Goal: Participate in discussion: Engage in conversation with other users on a specific topic

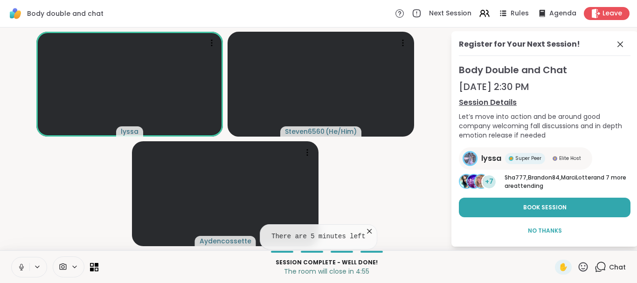
click at [364, 230] on icon at bounding box center [368, 230] width 9 height 9
click at [520, 80] on div "Sep 12, 2:30 PM" at bounding box center [544, 86] width 171 height 13
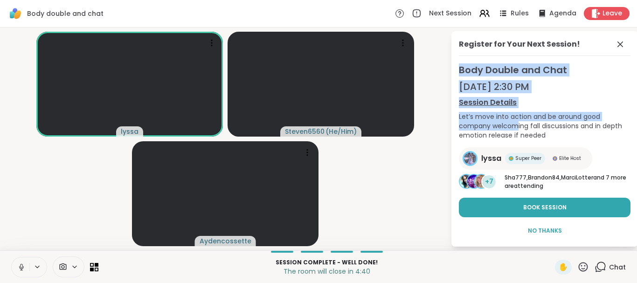
drag, startPoint x: 571, startPoint y: 41, endPoint x: 516, endPoint y: 120, distance: 96.0
click at [516, 120] on div "Register for Your Next Session! Body Double and Chat Sep 12, 2:30 PM Session De…" at bounding box center [544, 138] width 186 height 215
click at [501, 106] on link "Session Details" at bounding box center [544, 102] width 171 height 11
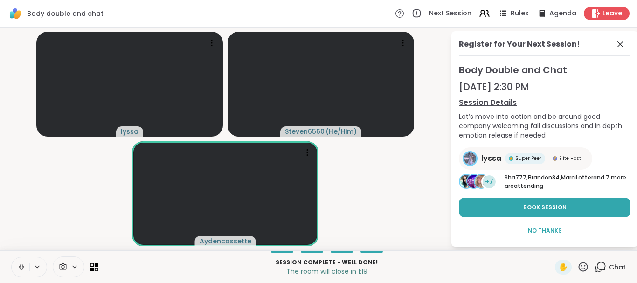
click at [398, 205] on video-player-container "lyssa Steven6560 ( He/Him ) Aydencossette" at bounding box center [225, 138] width 439 height 215
click at [409, 201] on video-player-container "lyssa Steven6560 ( He/Him ) Aydencossette" at bounding box center [225, 138] width 439 height 215
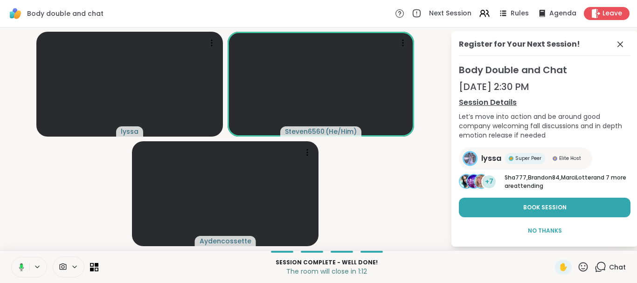
click at [409, 201] on video-player-container "lyssa Steven6560 ( He/Him ) Aydencossette" at bounding box center [225, 138] width 439 height 215
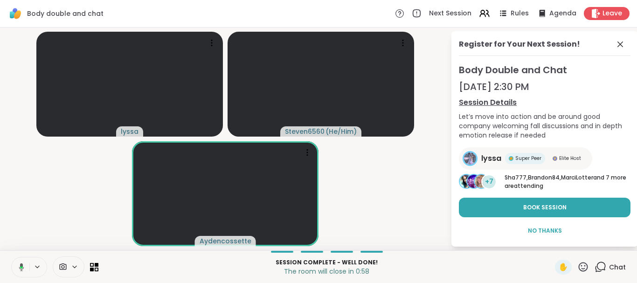
click at [369, 201] on video-player-container "lyssa Steven6560 ( He/Him ) Aydencossette" at bounding box center [225, 138] width 439 height 215
click at [384, 170] on video-player-container "lyssa Steven6560 ( He/Him ) Aydencossette" at bounding box center [225, 138] width 439 height 215
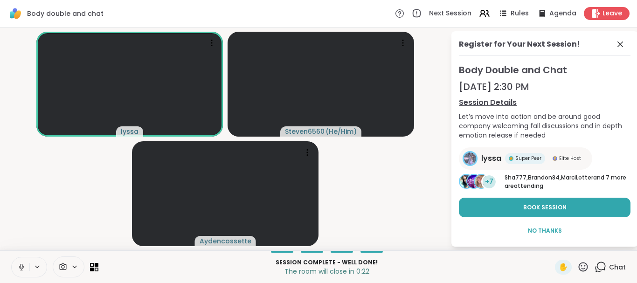
click at [384, 170] on video-player-container "lyssa Steven6560 ( He/Him ) Aydencossette" at bounding box center [225, 138] width 439 height 215
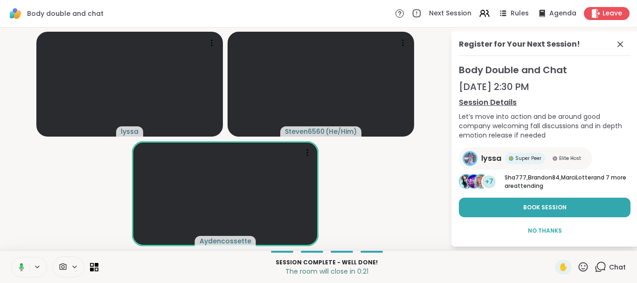
click at [384, 170] on video-player-container "lyssa Steven6560 ( He/Him ) Aydencossette" at bounding box center [225, 138] width 439 height 215
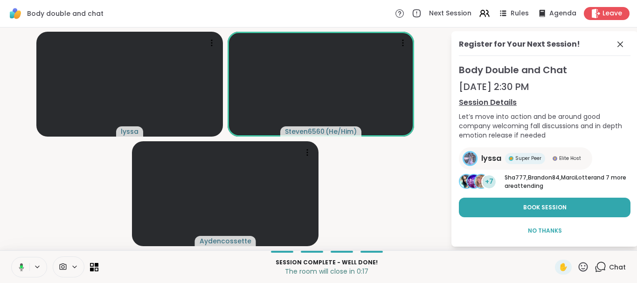
click at [384, 170] on video-player-container "lyssa Steven6560 ( He/Him ) Aydencossette" at bounding box center [225, 138] width 439 height 215
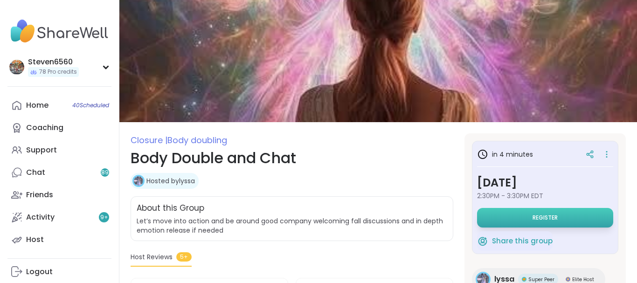
click at [503, 211] on button "Register" at bounding box center [545, 218] width 136 height 20
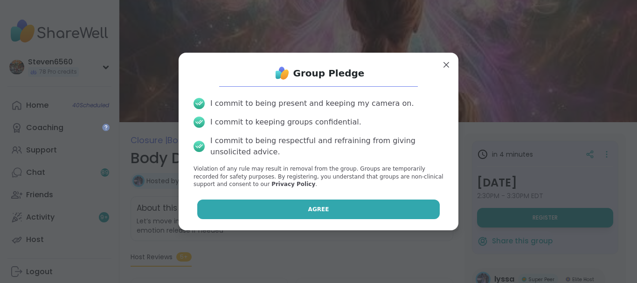
click at [392, 207] on button "Agree" at bounding box center [318, 209] width 243 height 20
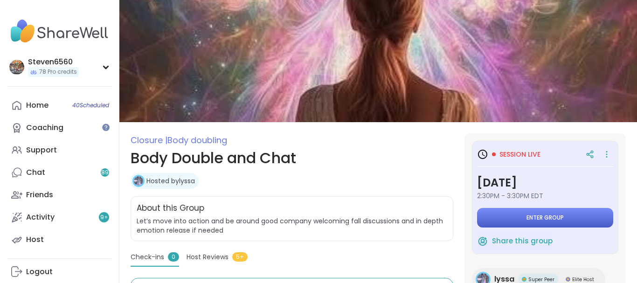
click at [543, 218] on span "Enter group" at bounding box center [544, 217] width 37 height 7
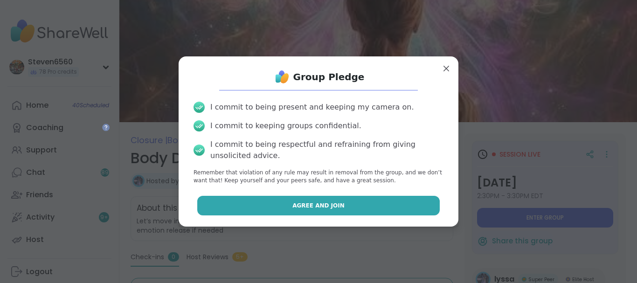
click at [409, 207] on button "Agree and Join" at bounding box center [318, 206] width 243 height 20
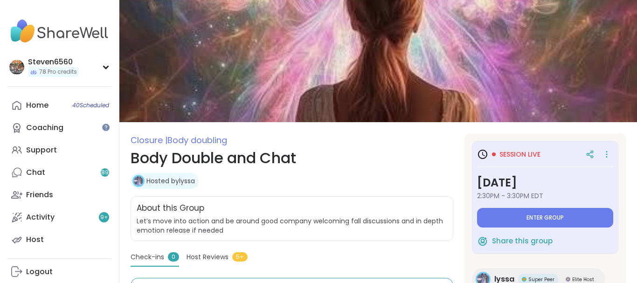
type textarea "*"
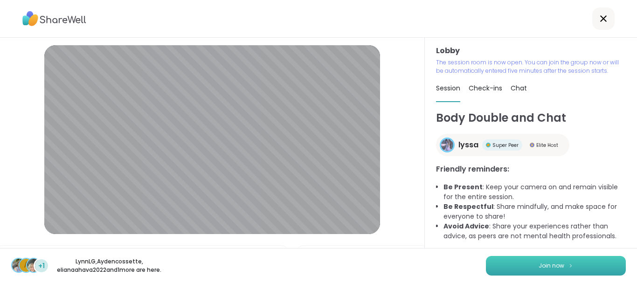
click at [571, 259] on button "Join now" at bounding box center [556, 266] width 140 height 20
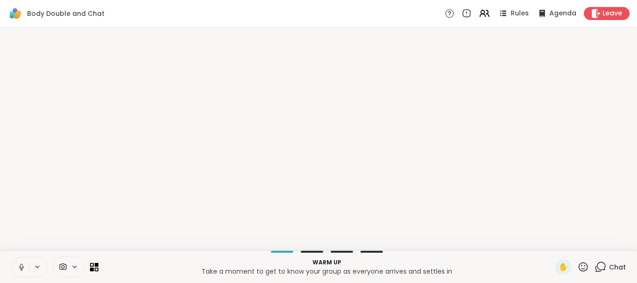
click at [571, 259] on div "Warm up Take a moment to get to know your group as everyone arrives and settles…" at bounding box center [318, 266] width 637 height 33
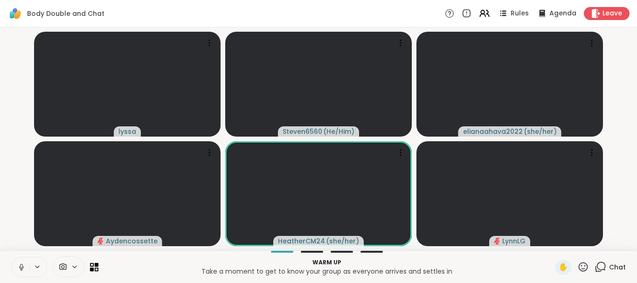
click at [602, 265] on icon at bounding box center [600, 267] width 12 height 12
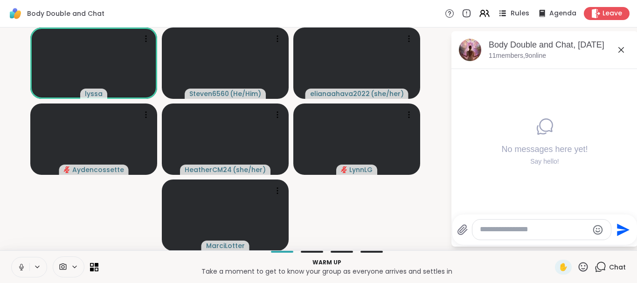
click at [523, 14] on span "Rules" at bounding box center [519, 14] width 19 height 10
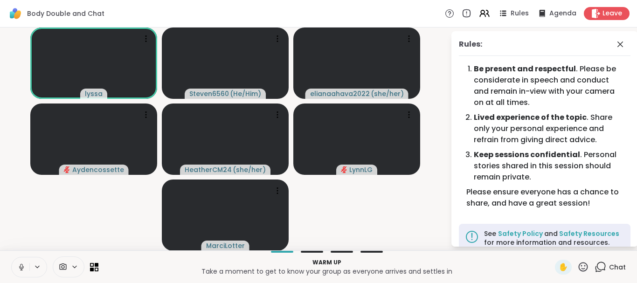
click at [510, 33] on div "Rules: Be present and respectful . Please be considerate in speech and conduct …" at bounding box center [544, 138] width 186 height 215
click at [620, 43] on icon at bounding box center [619, 44] width 11 height 11
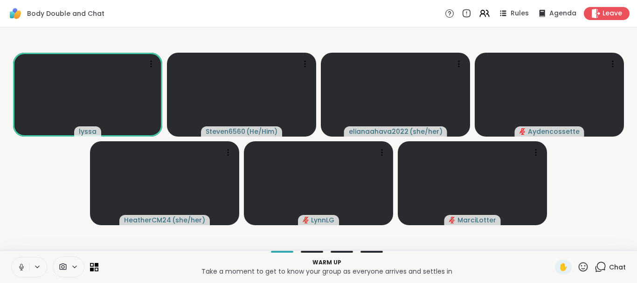
click at [608, 263] on div "Chat" at bounding box center [609, 267] width 31 height 15
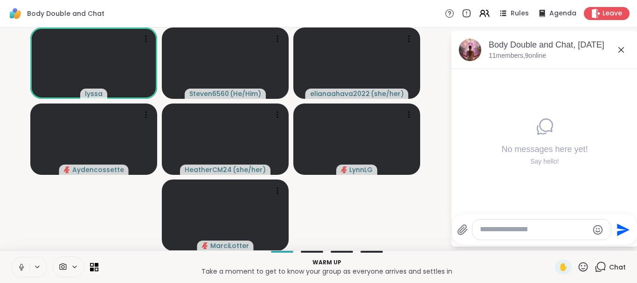
click at [532, 12] on div "Rules Agenda Leave" at bounding box center [537, 13] width 185 height 13
click at [521, 14] on span "Rules" at bounding box center [519, 14] width 19 height 10
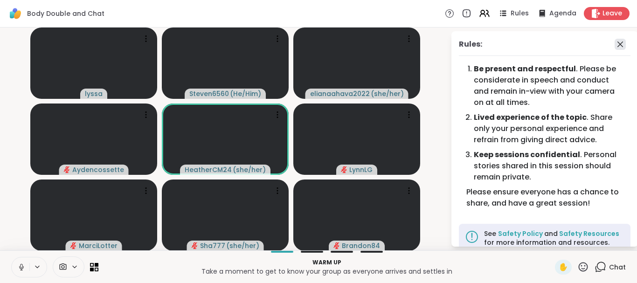
click at [620, 45] on icon at bounding box center [620, 44] width 6 height 6
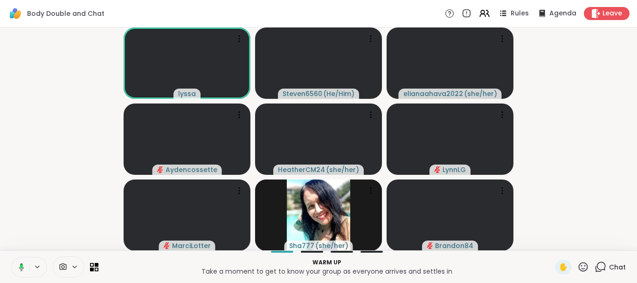
click at [615, 265] on span "Chat" at bounding box center [617, 266] width 17 height 9
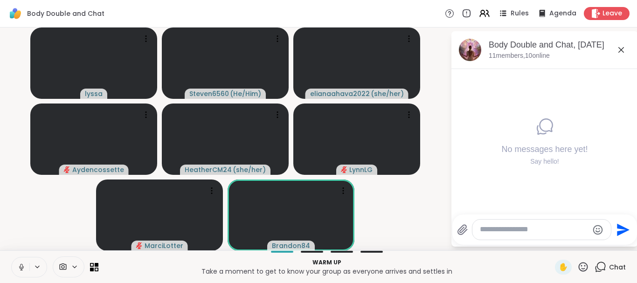
click at [555, 151] on h4 "No messages here yet!" at bounding box center [544, 150] width 86 height 12
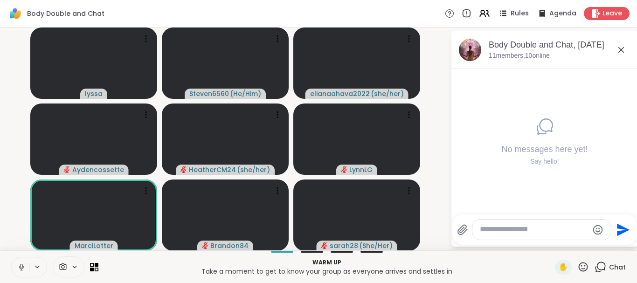
click at [620, 46] on icon at bounding box center [620, 49] width 11 height 11
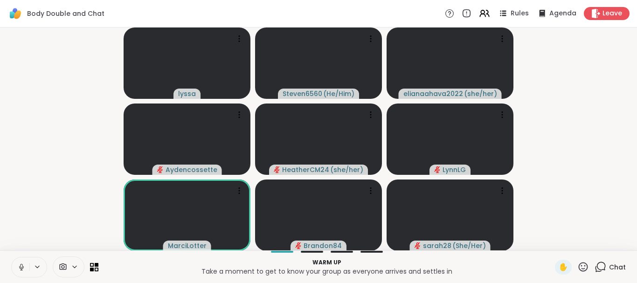
click at [612, 264] on span "Chat" at bounding box center [617, 266] width 17 height 9
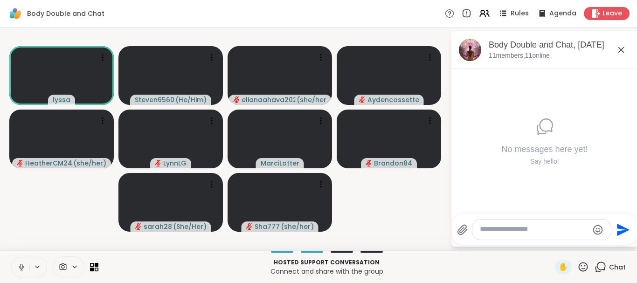
drag, startPoint x: 612, startPoint y: 264, endPoint x: 582, endPoint y: 260, distance: 29.5
click at [582, 260] on div "✋ Chat" at bounding box center [590, 267] width 71 height 15
click at [582, 267] on icon at bounding box center [583, 267] width 12 height 12
click at [555, 236] on div "❤️" at bounding box center [555, 242] width 17 height 15
click at [582, 268] on icon at bounding box center [582, 266] width 9 height 9
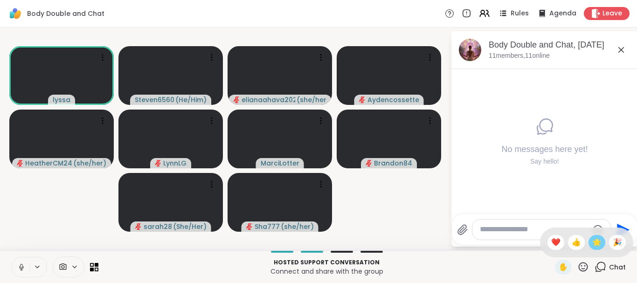
drag, startPoint x: 582, startPoint y: 268, endPoint x: 599, endPoint y: 241, distance: 32.2
click at [589, 261] on div "✋ ❤️ 👍 🌟 🎉" at bounding box center [583, 267] width 12 height 12
click at [583, 263] on icon at bounding box center [582, 266] width 9 height 9
click at [574, 243] on span "👍" at bounding box center [575, 242] width 9 height 11
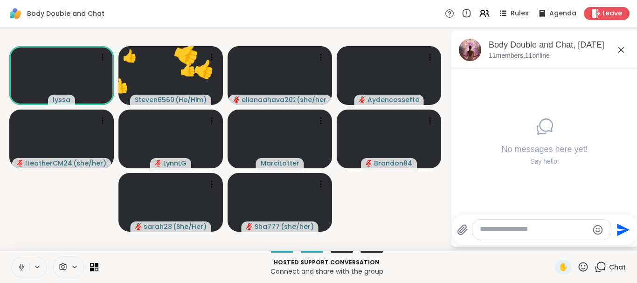
click at [586, 265] on icon at bounding box center [583, 267] width 12 height 12
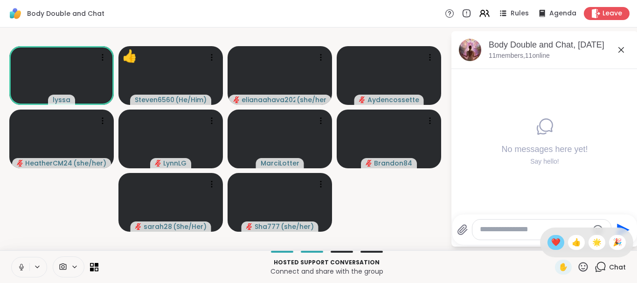
click at [547, 240] on div "❤️" at bounding box center [555, 242] width 17 height 15
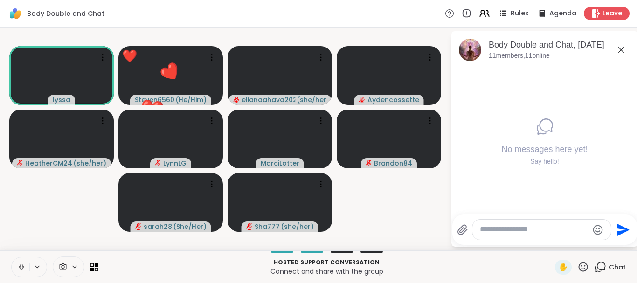
click at [582, 264] on icon at bounding box center [583, 267] width 12 height 12
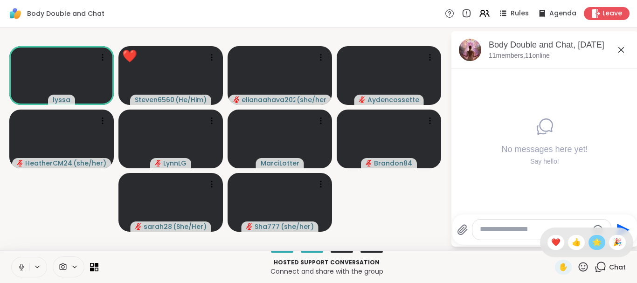
click at [596, 245] on span "🌟" at bounding box center [596, 242] width 9 height 11
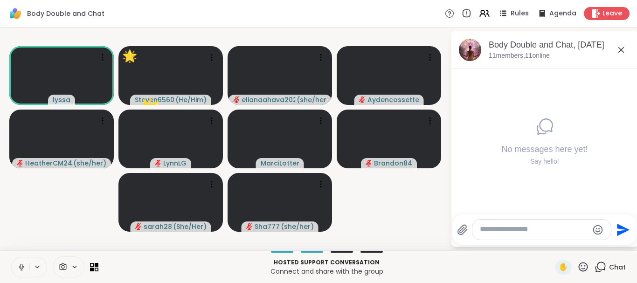
click at [582, 263] on icon at bounding box center [582, 266] width 9 height 9
click at [575, 241] on span "👍" at bounding box center [575, 242] width 9 height 11
click at [516, 12] on span "Rules" at bounding box center [519, 14] width 19 height 10
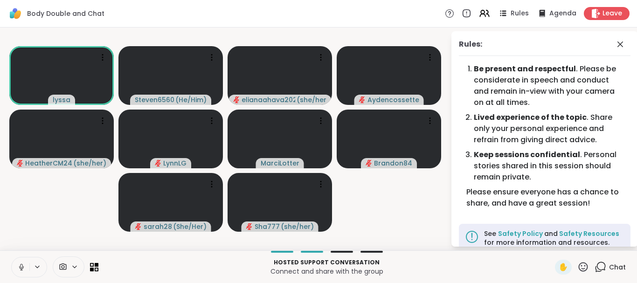
click at [582, 267] on icon at bounding box center [583, 267] width 12 height 12
click at [407, 219] on video-player-container "lyssa Steven6560 ( He/Him ) elianaahava2022 ( she/her ) Aydencossette HeatherCM…" at bounding box center [225, 138] width 439 height 215
click at [621, 42] on icon at bounding box center [619, 44] width 11 height 11
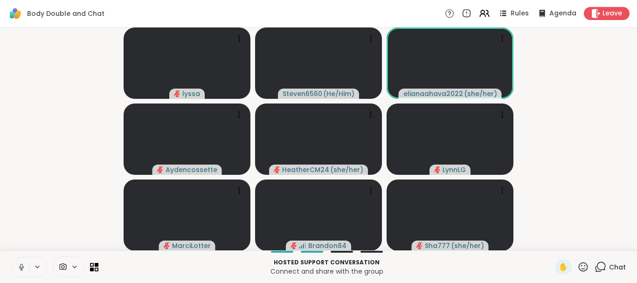
click at [581, 266] on icon at bounding box center [583, 267] width 12 height 12
click at [552, 241] on span "❤️" at bounding box center [555, 242] width 9 height 11
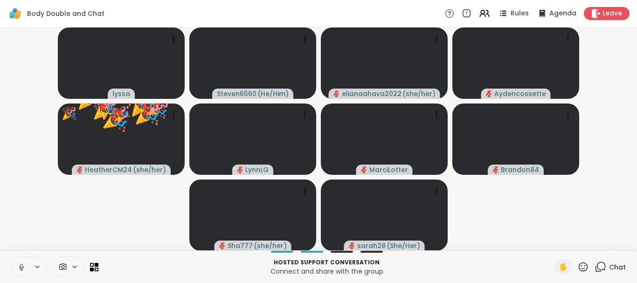
click at [579, 266] on icon at bounding box center [582, 266] width 9 height 9
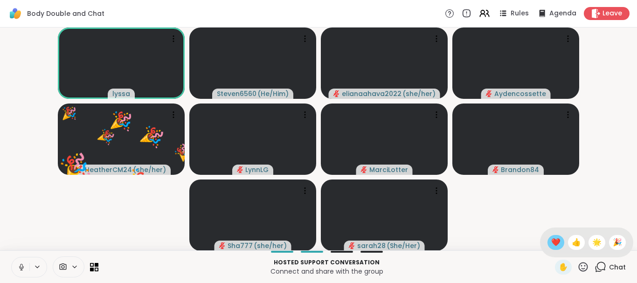
click at [554, 240] on span "❤️" at bounding box center [555, 242] width 9 height 11
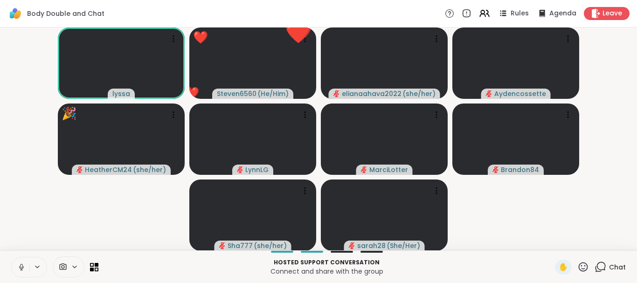
click at [584, 266] on icon at bounding box center [583, 267] width 12 height 12
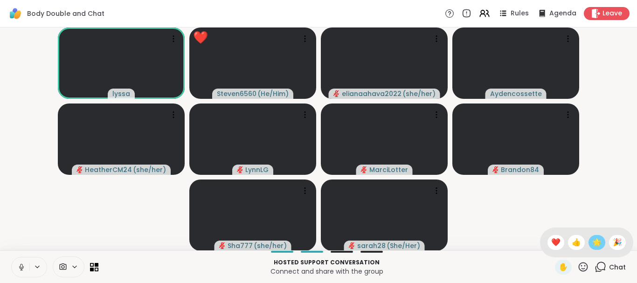
click at [593, 241] on span "🌟" at bounding box center [596, 242] width 9 height 11
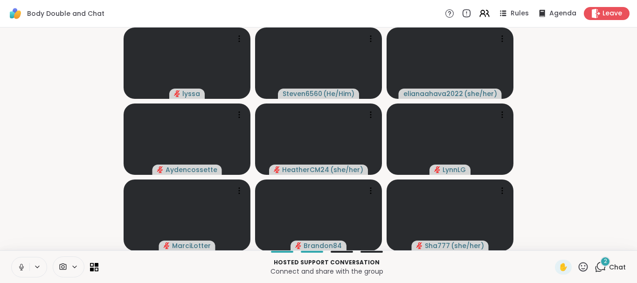
click at [583, 265] on icon at bounding box center [583, 267] width 12 height 12
click at [547, 235] on div "✋ ❤️ 👍 🌟 🎉" at bounding box center [586, 242] width 93 height 30
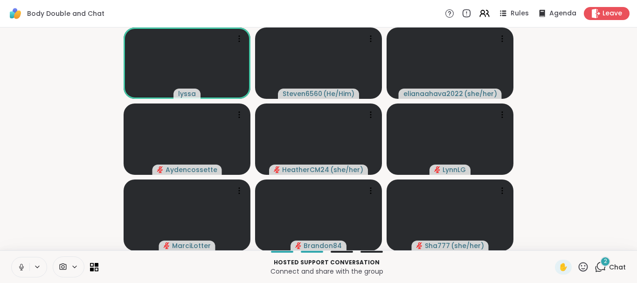
click at [582, 270] on icon at bounding box center [582, 266] width 9 height 9
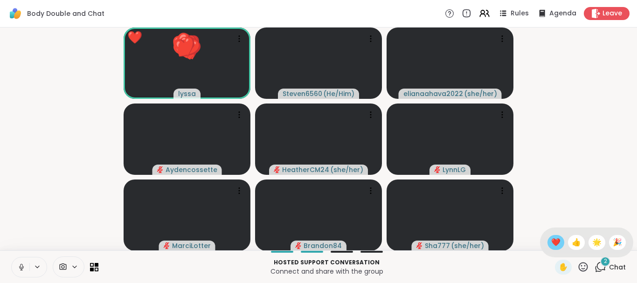
click at [551, 237] on span "❤️" at bounding box center [555, 242] width 9 height 11
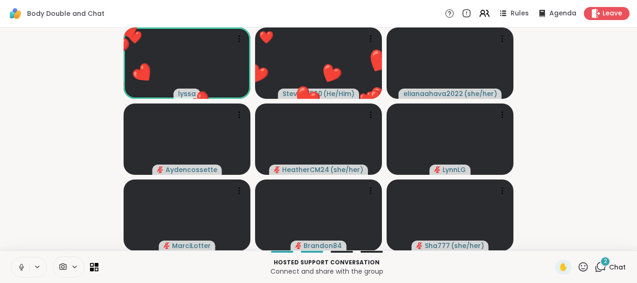
click at [587, 265] on icon at bounding box center [582, 266] width 9 height 9
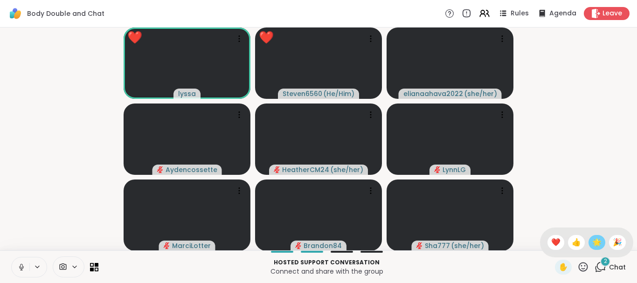
click at [602, 245] on div "🌟" at bounding box center [596, 242] width 17 height 15
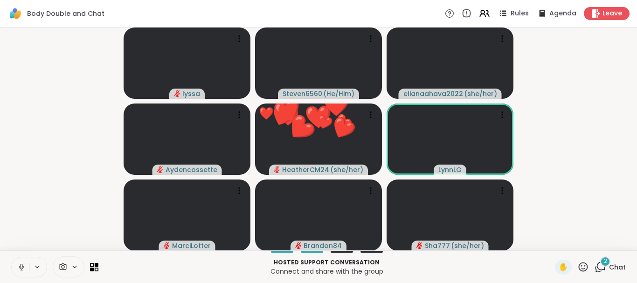
drag, startPoint x: 571, startPoint y: 268, endPoint x: 582, endPoint y: 264, distance: 12.4
click at [582, 264] on div "✋" at bounding box center [572, 267] width 34 height 15
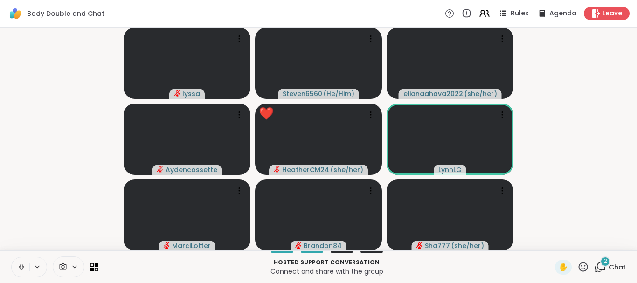
click at [582, 264] on icon at bounding box center [583, 267] width 12 height 12
click at [558, 239] on div "❤️" at bounding box center [555, 242] width 17 height 15
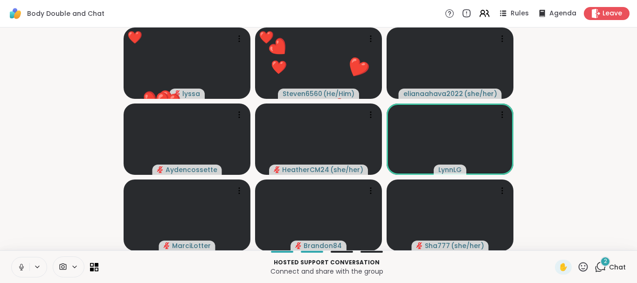
click at [581, 266] on icon at bounding box center [582, 266] width 9 height 9
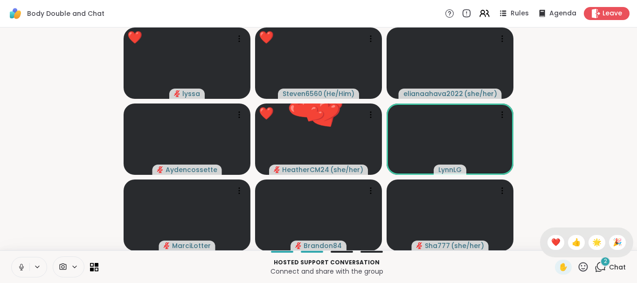
click at [609, 239] on div "✋ ❤️ 👍 🌟 🎉" at bounding box center [586, 242] width 93 height 30
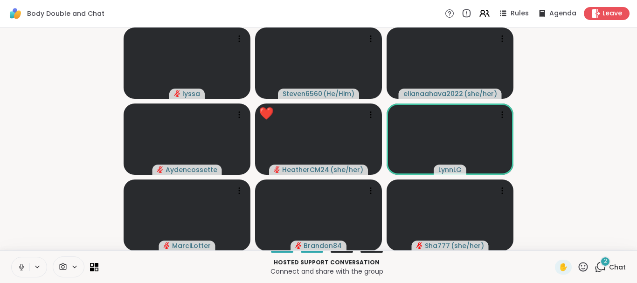
click at [582, 266] on icon at bounding box center [583, 267] width 12 height 12
click at [573, 243] on span "👍" at bounding box center [575, 242] width 9 height 11
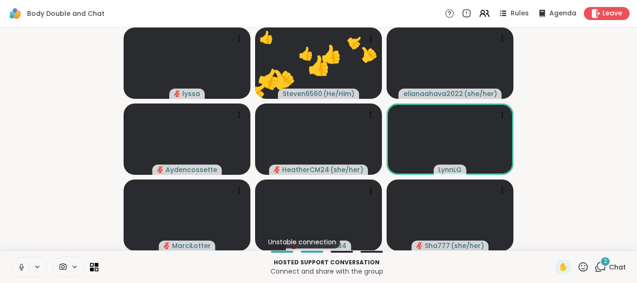
click at [583, 264] on icon at bounding box center [583, 267] width 12 height 12
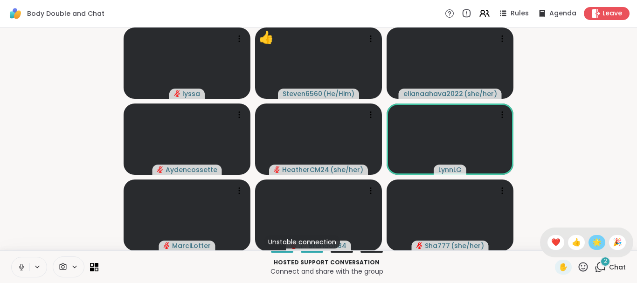
click at [594, 240] on span "🌟" at bounding box center [596, 242] width 9 height 11
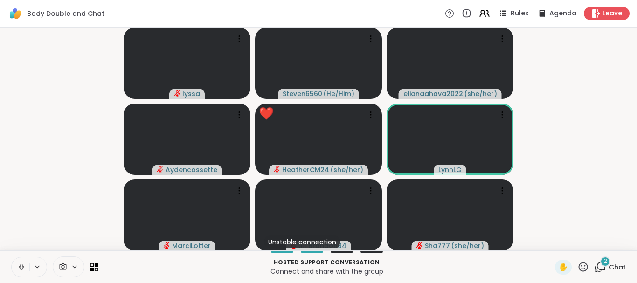
click at [581, 263] on icon at bounding box center [582, 266] width 9 height 9
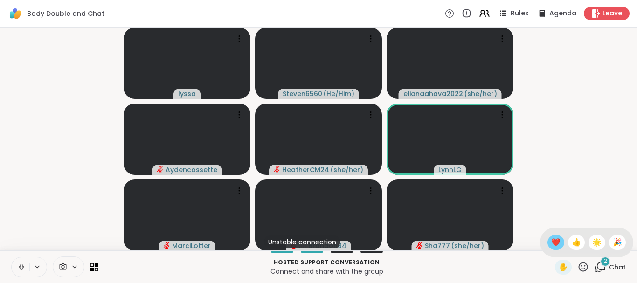
click at [553, 239] on span "❤️" at bounding box center [555, 242] width 9 height 11
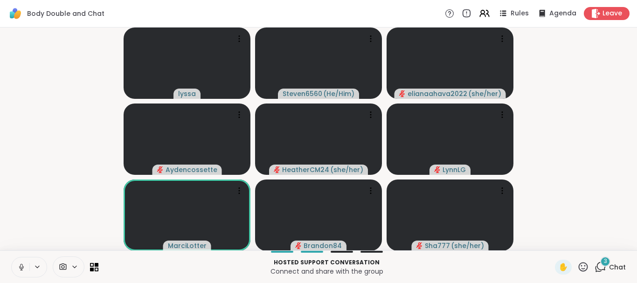
click at [579, 267] on icon at bounding box center [582, 266] width 9 height 9
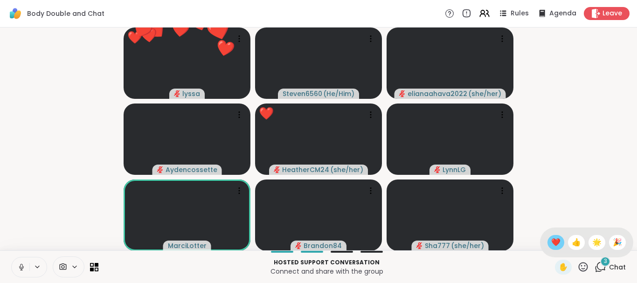
click at [551, 246] on span "❤️" at bounding box center [555, 242] width 9 height 11
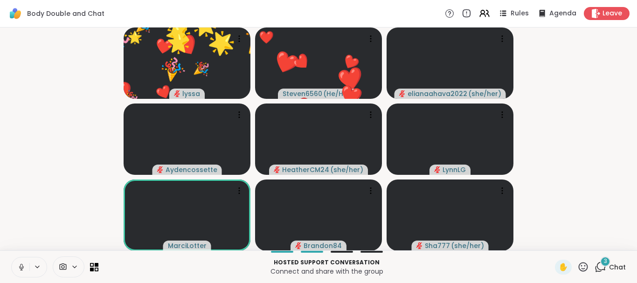
click at [582, 266] on icon at bounding box center [582, 266] width 9 height 9
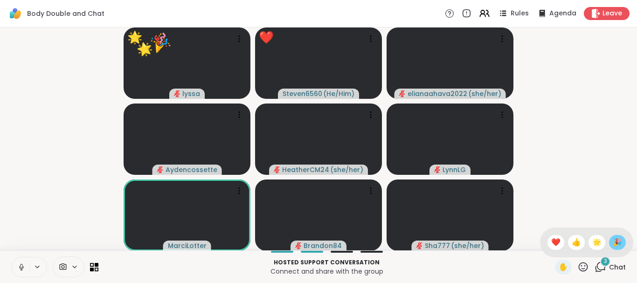
click at [616, 244] on span "🎉" at bounding box center [616, 242] width 9 height 11
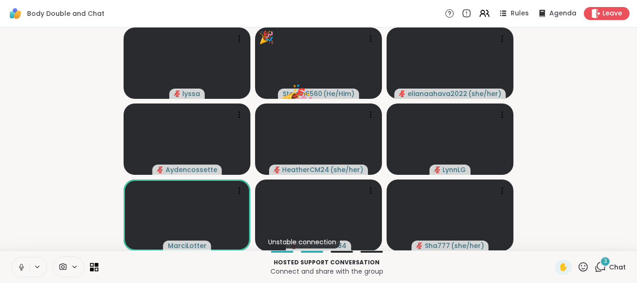
click at [584, 263] on icon at bounding box center [583, 267] width 12 height 12
click at [554, 242] on span "❤️" at bounding box center [555, 242] width 9 height 11
click at [582, 265] on icon at bounding box center [583, 267] width 12 height 12
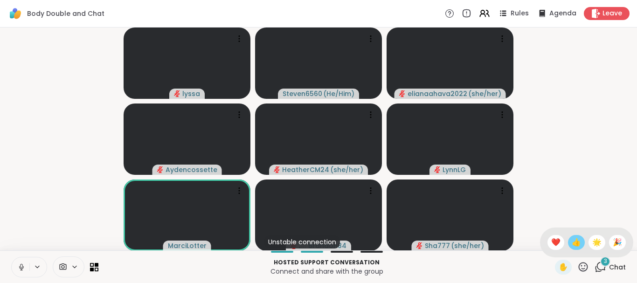
click at [575, 241] on span "👍" at bounding box center [575, 242] width 9 height 11
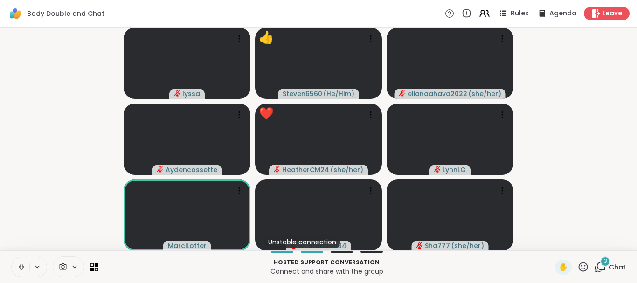
click at [581, 264] on icon at bounding box center [583, 267] width 12 height 12
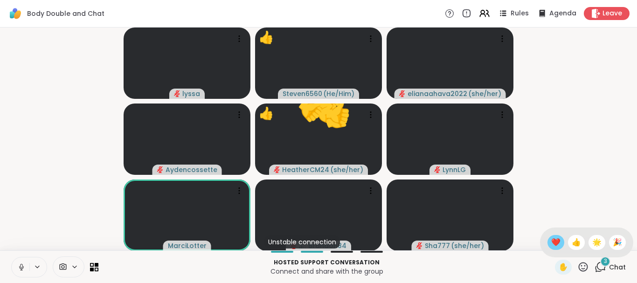
click at [551, 243] on span "❤️" at bounding box center [555, 242] width 9 height 11
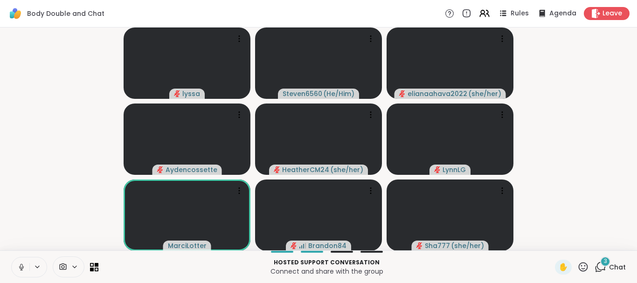
click at [579, 263] on icon at bounding box center [583, 267] width 12 height 12
click at [557, 243] on span "❤️" at bounding box center [555, 242] width 9 height 11
click at [583, 264] on icon at bounding box center [583, 267] width 12 height 12
click at [617, 241] on span "🎉" at bounding box center [616, 242] width 9 height 11
click at [582, 264] on icon at bounding box center [583, 267] width 12 height 12
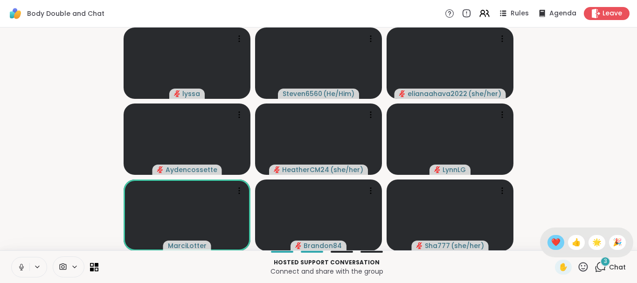
click at [547, 240] on div "❤️" at bounding box center [555, 242] width 17 height 15
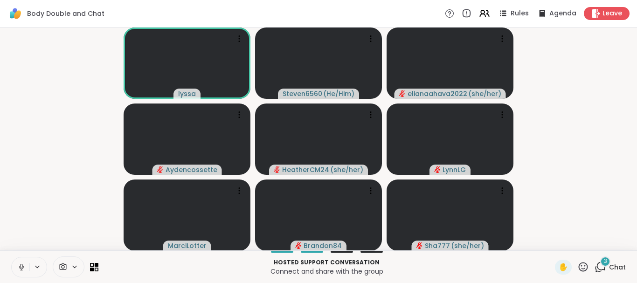
click at [582, 265] on icon at bounding box center [583, 267] width 12 height 12
click at [618, 239] on span "🎉" at bounding box center [616, 242] width 9 height 11
click at [618, 239] on video-player-container "lyssa 🎉 Steven6560 ( He/Him ) 🎉 🎉 🎉 🎉 🎉 🎉 🎉 🎉 🎉 🎉 🎉 🎉 🎉 🎉 🎉 🎉 🎉 elianaahava2022…" at bounding box center [318, 138] width 625 height 215
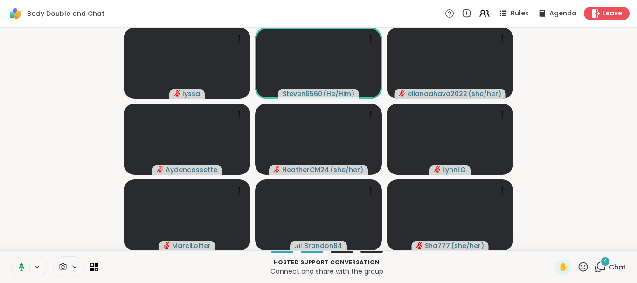
click at [581, 264] on icon at bounding box center [583, 267] width 12 height 12
click at [557, 241] on span "❤️" at bounding box center [555, 242] width 9 height 11
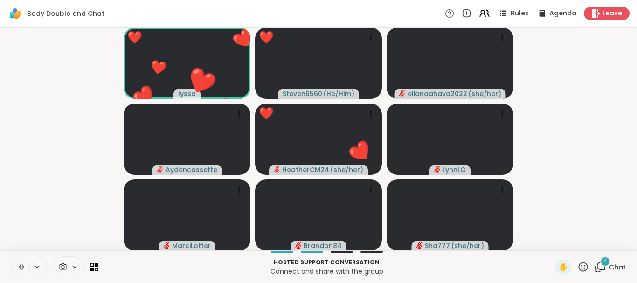
click at [584, 262] on icon at bounding box center [583, 267] width 12 height 12
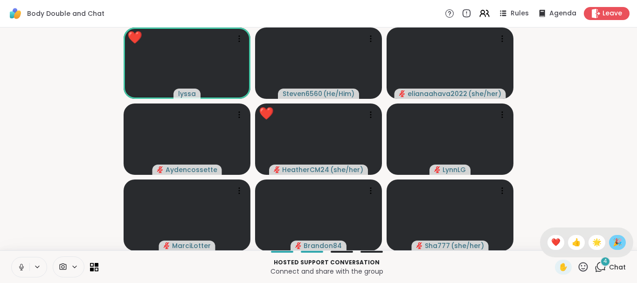
click at [611, 240] on div "🎉" at bounding box center [617, 242] width 17 height 15
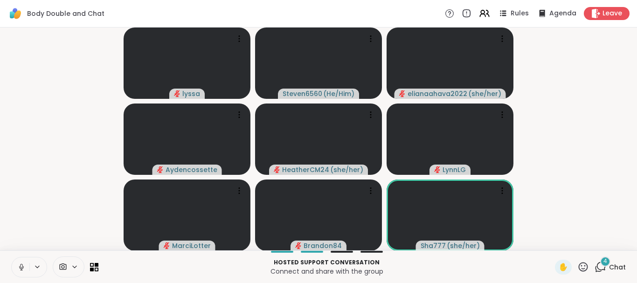
click at [582, 267] on icon at bounding box center [583, 267] width 12 height 12
click at [571, 245] on span "👍" at bounding box center [575, 242] width 9 height 11
click at [583, 263] on icon at bounding box center [582, 266] width 9 height 9
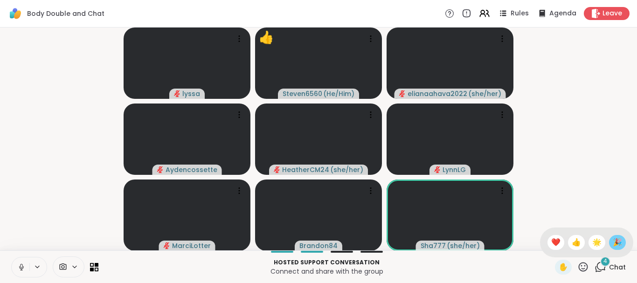
click at [613, 239] on span "🎉" at bounding box center [616, 242] width 9 height 11
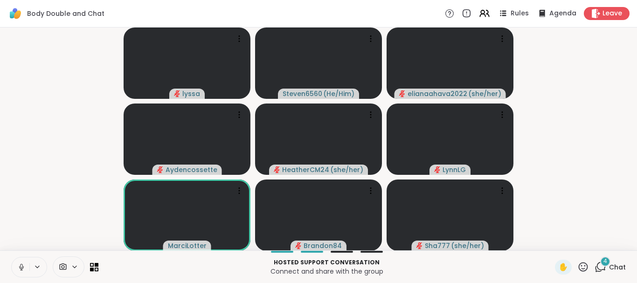
click at [583, 262] on icon at bounding box center [583, 267] width 12 height 12
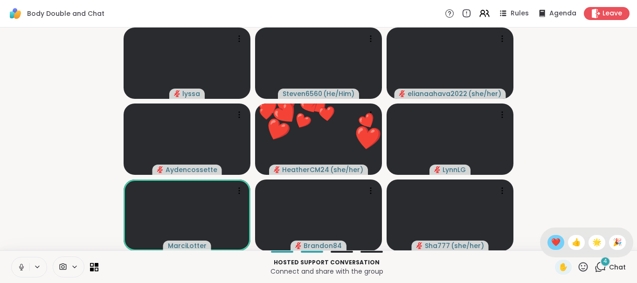
click at [551, 242] on span "❤️" at bounding box center [555, 242] width 9 height 11
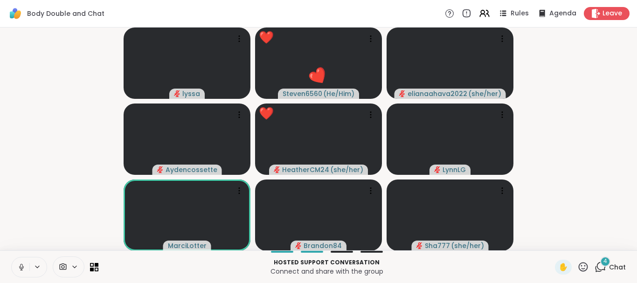
click at [581, 261] on icon at bounding box center [583, 267] width 12 height 12
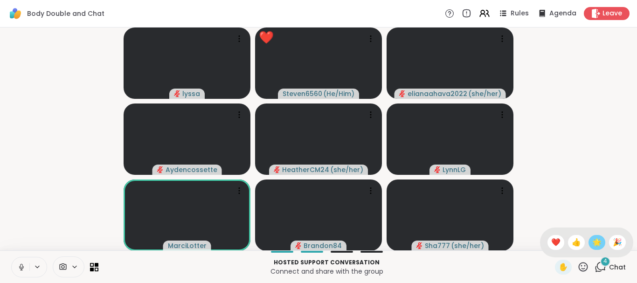
click at [594, 241] on span "🌟" at bounding box center [596, 242] width 9 height 11
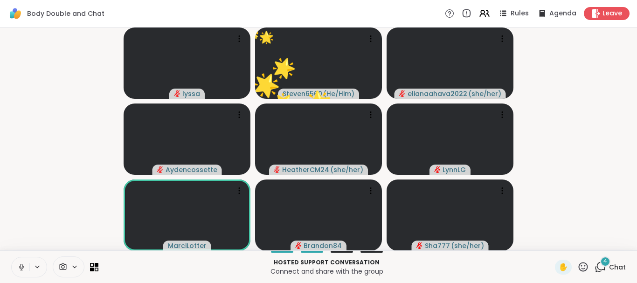
click at [582, 262] on icon at bounding box center [583, 267] width 12 height 12
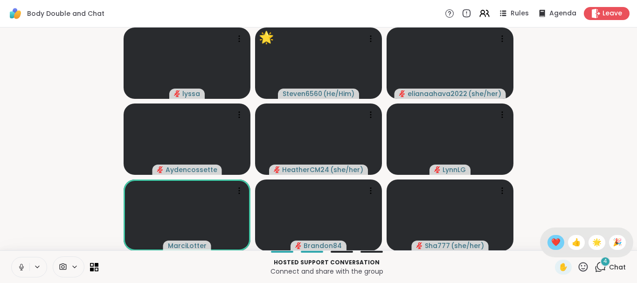
click at [554, 242] on span "❤️" at bounding box center [555, 242] width 9 height 11
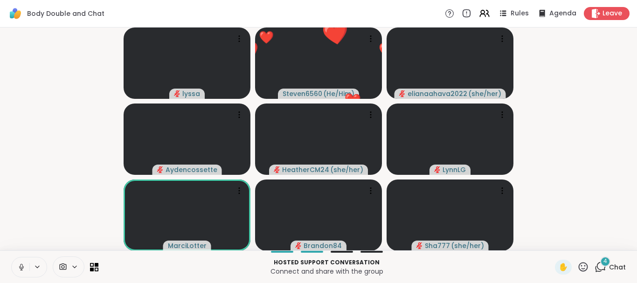
click at [579, 263] on icon at bounding box center [583, 267] width 12 height 12
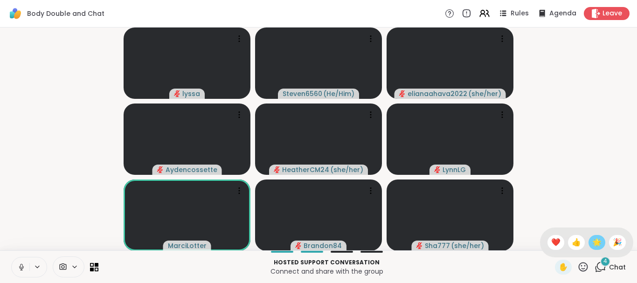
click at [591, 236] on div "🌟" at bounding box center [596, 242] width 17 height 15
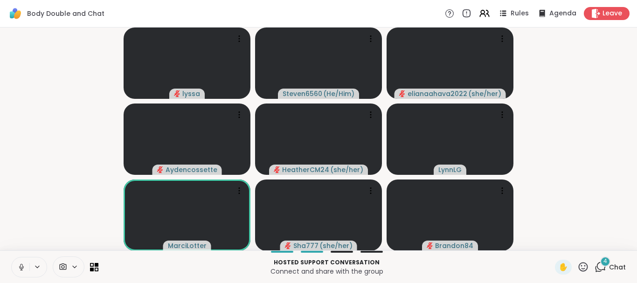
click at [604, 260] on span "4" at bounding box center [605, 261] width 4 height 8
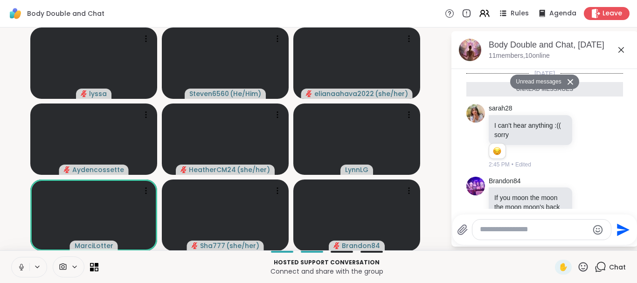
scroll to position [158, 0]
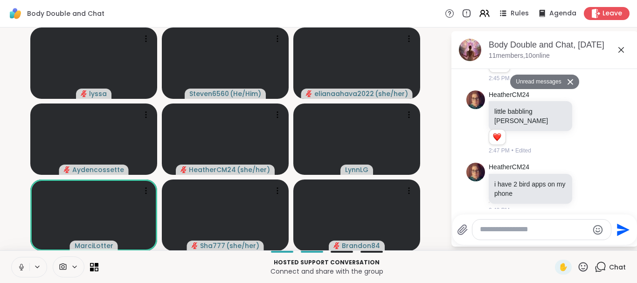
click at [517, 231] on textarea "Type your message" at bounding box center [533, 230] width 109 height 10
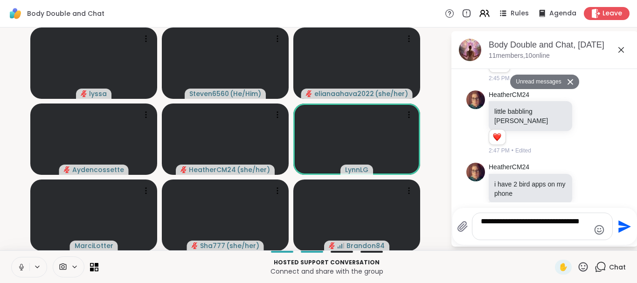
click at [517, 223] on textarea "**********" at bounding box center [534, 226] width 109 height 19
click at [518, 222] on textarea "**********" at bounding box center [534, 226] width 109 height 19
click at [516, 231] on textarea "**********" at bounding box center [534, 226] width 109 height 19
type textarea "**********"
click at [588, 233] on div "**********" at bounding box center [542, 226] width 140 height 27
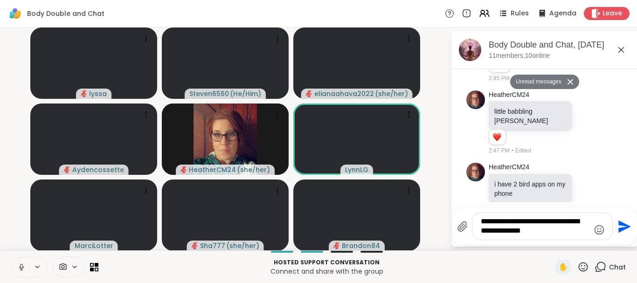
click at [616, 229] on icon "Send" at bounding box center [623, 226] width 15 height 15
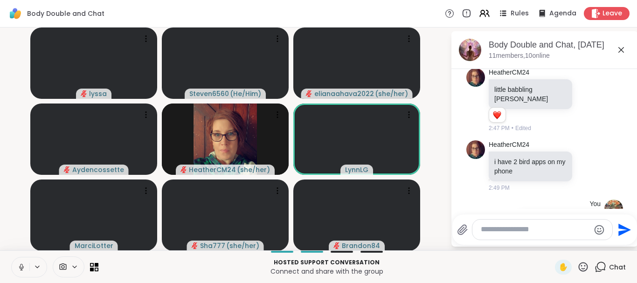
scroll to position [204, 0]
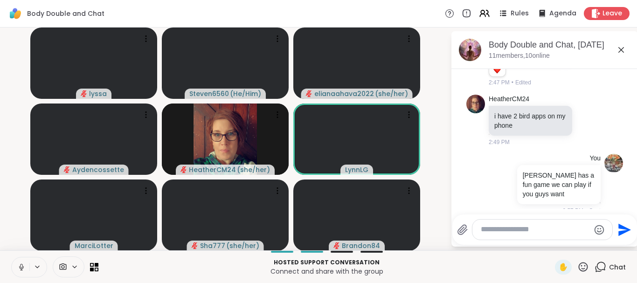
click at [558, 235] on div at bounding box center [542, 229] width 140 height 20
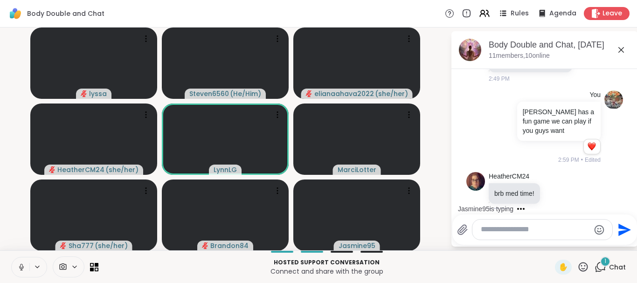
scroll to position [317, 0]
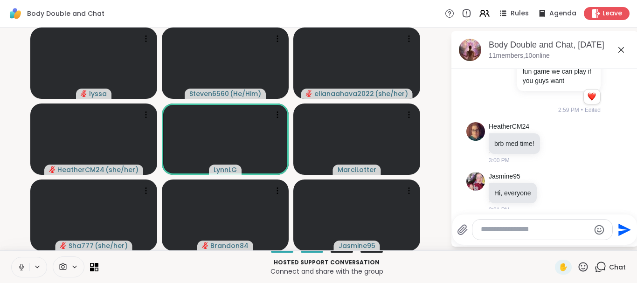
click at [521, 231] on textarea "Type your message" at bounding box center [534, 230] width 109 height 10
type textarea "**********"
click at [614, 226] on button "Send" at bounding box center [622, 229] width 21 height 21
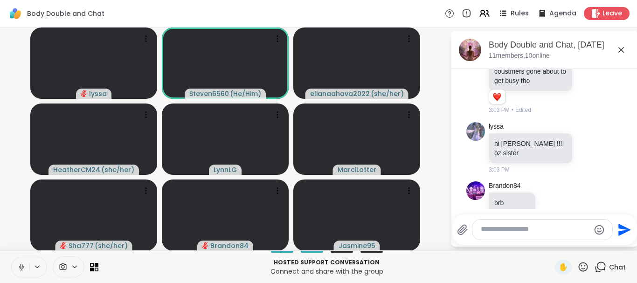
scroll to position [706, 0]
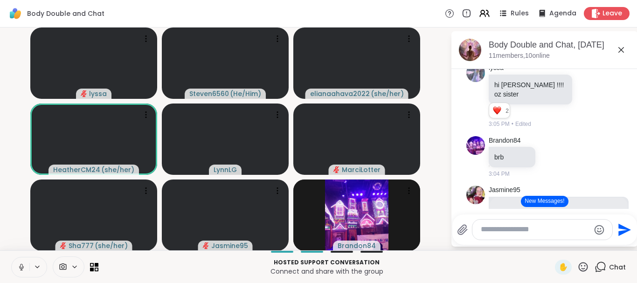
click at [554, 197] on button "New Messages!" at bounding box center [543, 201] width 47 height 11
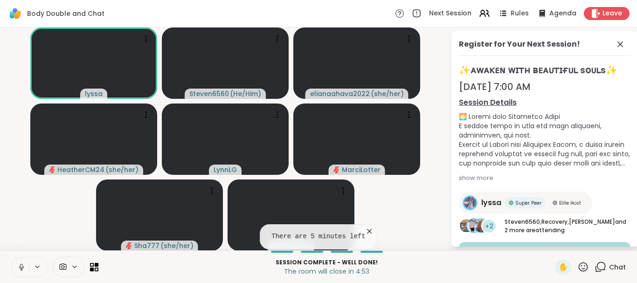
click at [364, 227] on icon at bounding box center [368, 230] width 9 height 9
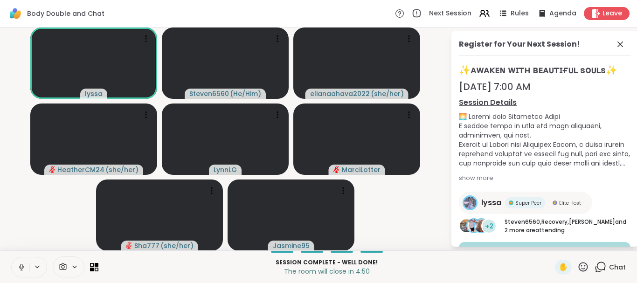
scroll to position [11, 0]
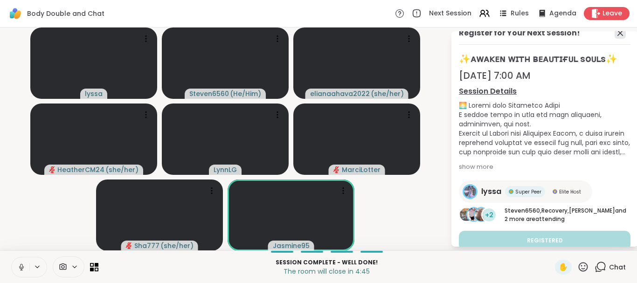
click at [618, 34] on icon at bounding box center [619, 32] width 11 height 11
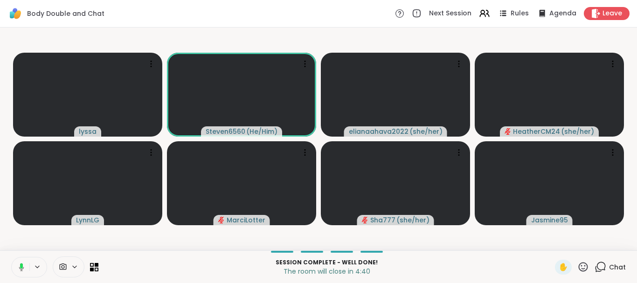
click at [603, 260] on div "Chat" at bounding box center [609, 267] width 31 height 15
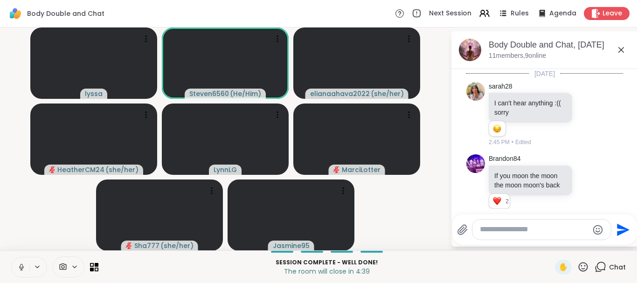
scroll to position [1005, 0]
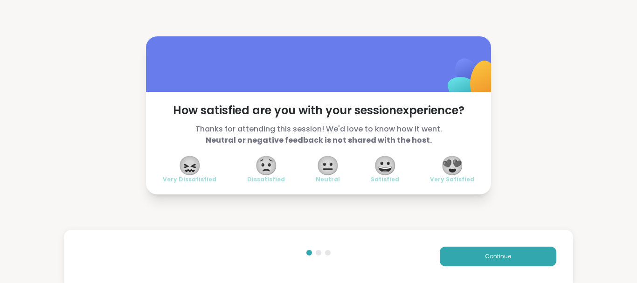
click at [455, 157] on span "😍" at bounding box center [451, 165] width 23 height 17
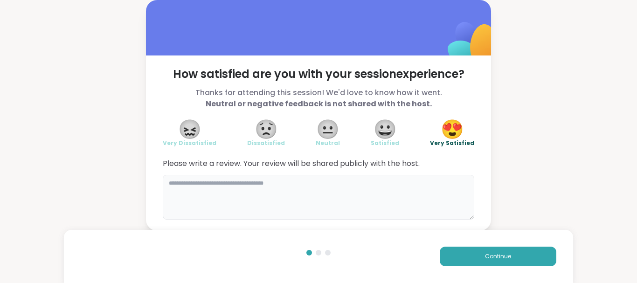
click at [240, 194] on textarea at bounding box center [318, 197] width 311 height 45
type textarea "*"
click at [202, 185] on textarea "**********" at bounding box center [318, 197] width 311 height 45
click at [222, 184] on textarea "**********" at bounding box center [318, 197] width 311 height 45
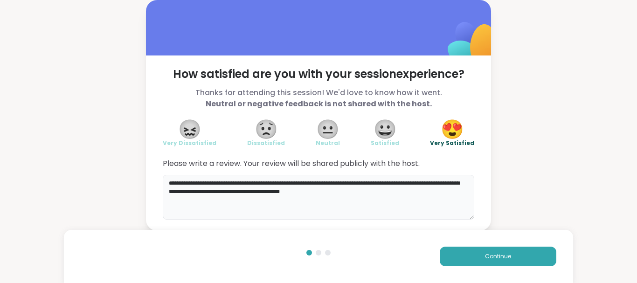
click at [344, 184] on textarea "**********" at bounding box center [318, 197] width 311 height 45
click at [355, 198] on textarea "**********" at bounding box center [318, 197] width 311 height 45
click at [343, 194] on textarea "**********" at bounding box center [318, 197] width 311 height 45
click at [370, 192] on textarea "**********" at bounding box center [318, 197] width 311 height 45
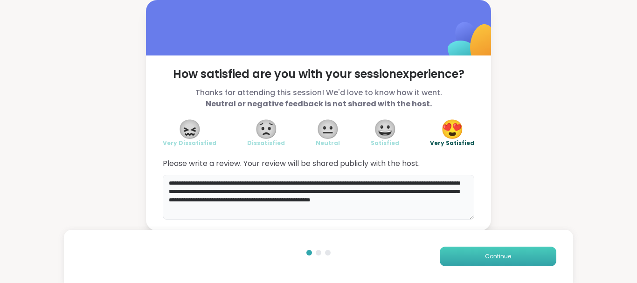
type textarea "**********"
click at [489, 252] on span "Continue" at bounding box center [498, 256] width 26 height 8
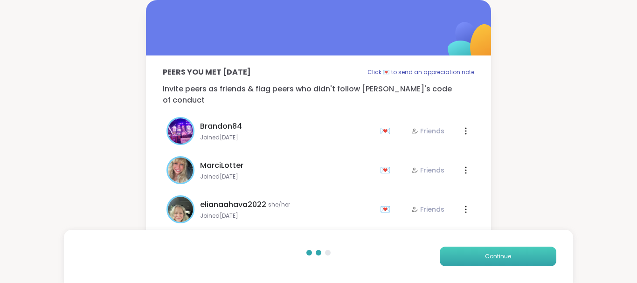
click at [489, 252] on span "Continue" at bounding box center [498, 256] width 26 height 8
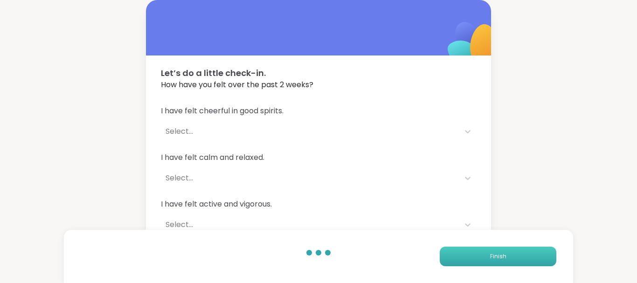
click at [489, 252] on button "Finish" at bounding box center [497, 257] width 116 height 20
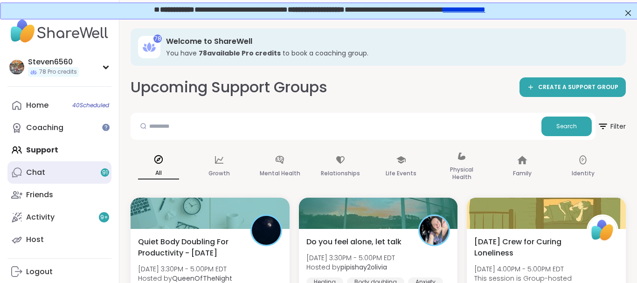
click at [46, 169] on link "Chat 91" at bounding box center [59, 172] width 104 height 22
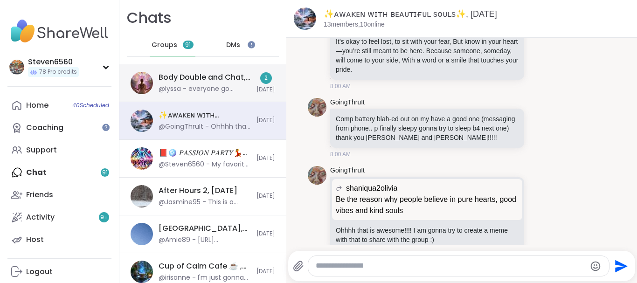
click at [213, 83] on div "Body Double and Chat, Sep 12 @lyssa - everyone go check out jasmines sessions! …" at bounding box center [204, 82] width 92 height 21
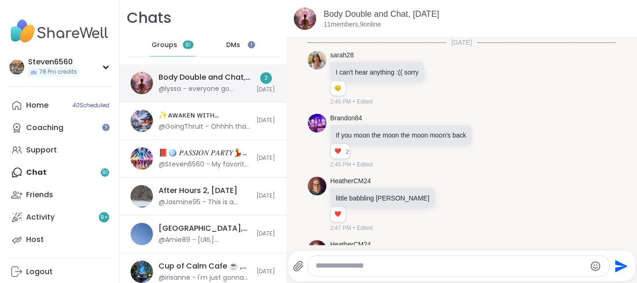
scroll to position [982, 0]
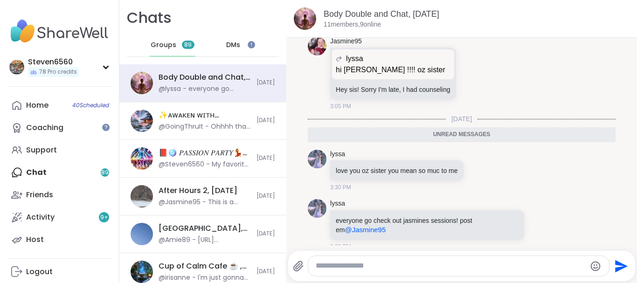
click at [240, 43] on span "DMs" at bounding box center [233, 45] width 14 height 9
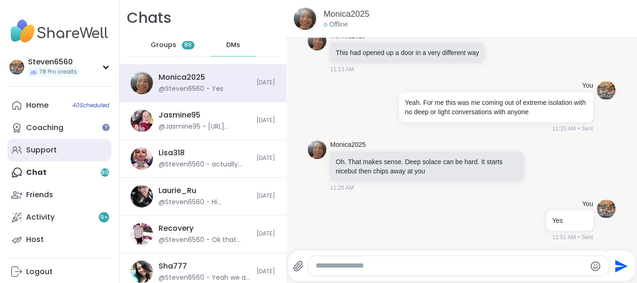
click at [41, 148] on div "Support" at bounding box center [41, 150] width 31 height 10
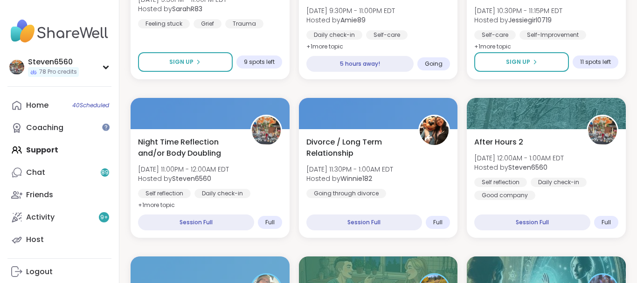
scroll to position [1370, 0]
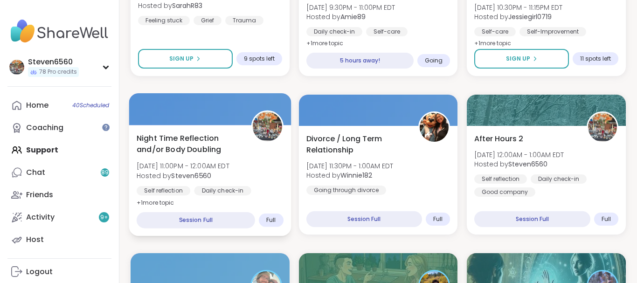
click at [234, 187] on div "Daily check-in" at bounding box center [222, 190] width 57 height 9
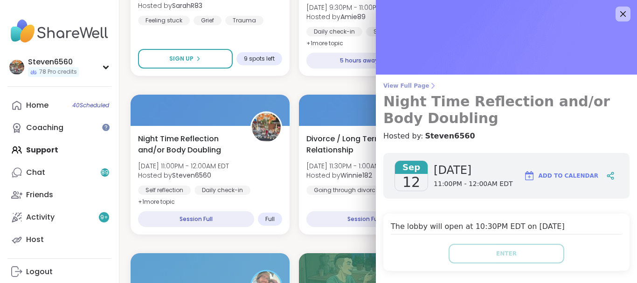
click at [429, 83] on icon at bounding box center [432, 85] width 7 height 7
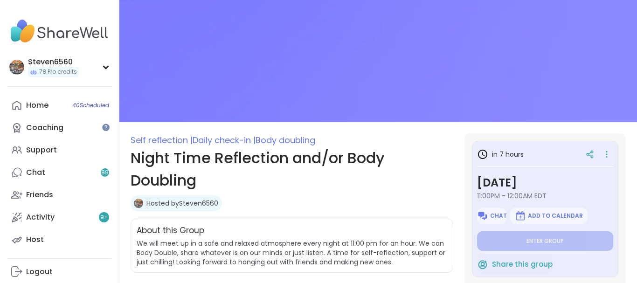
type textarea "*"
click at [604, 151] on icon at bounding box center [606, 154] width 9 height 13
drag, startPoint x: 566, startPoint y: 135, endPoint x: 636, endPoint y: 253, distance: 137.7
click at [625, 253] on div "in 7 hours Friday, Sep 12 11:00PM - 12:00AM EDT Chat Add to Calendar Enter grou…" at bounding box center [544, 267] width 161 height 269
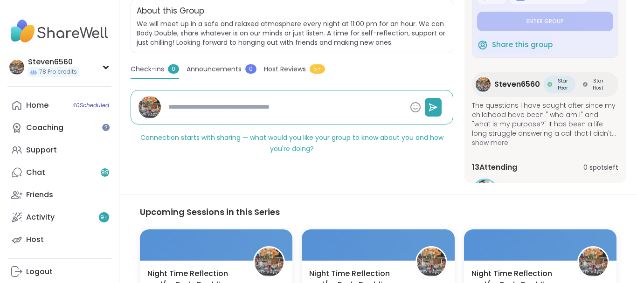
scroll to position [196, 0]
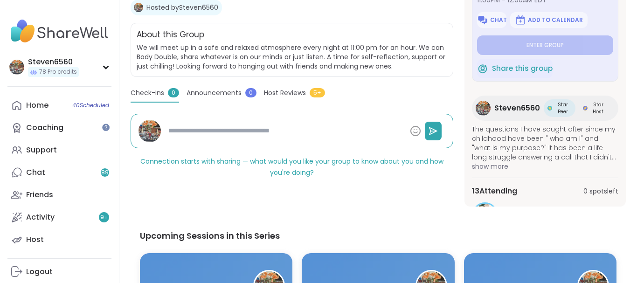
click at [617, 216] on div "Self reflection | Daily check-in | Body doubling Night Time Reflection and/or B…" at bounding box center [377, 198] width 517 height 788
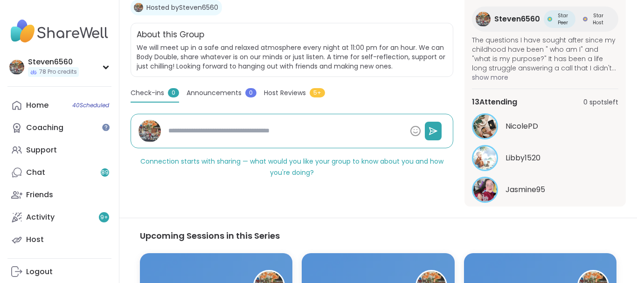
scroll to position [116, 0]
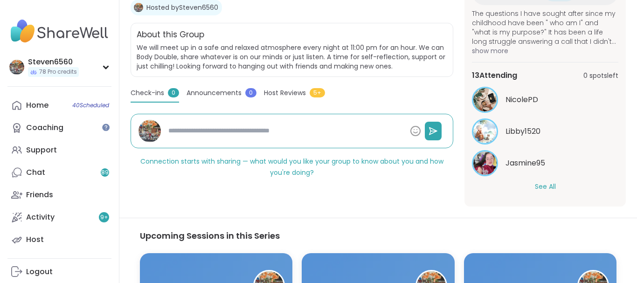
click at [542, 186] on button "See All" at bounding box center [544, 187] width 21 height 10
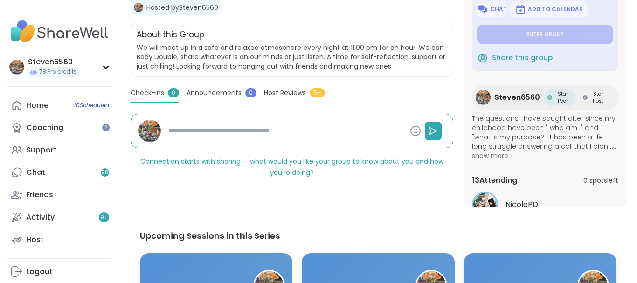
scroll to position [0, 0]
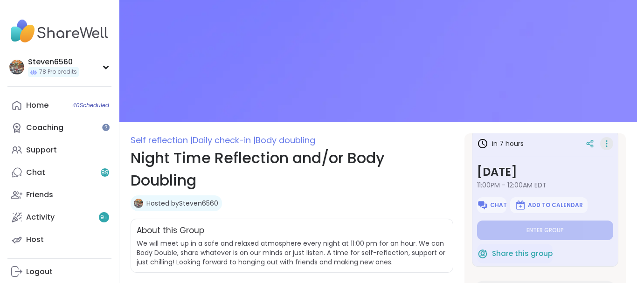
click at [606, 141] on icon at bounding box center [606, 141] width 1 height 1
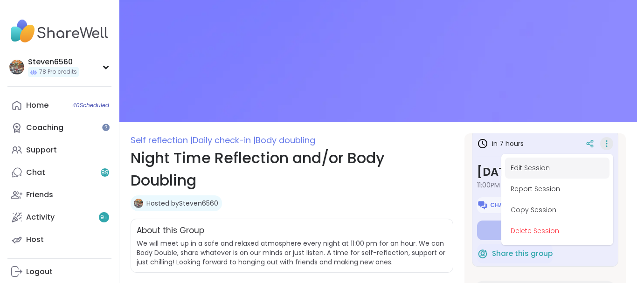
click at [547, 165] on button "Edit Session" at bounding box center [557, 168] width 104 height 21
type textarea "*"
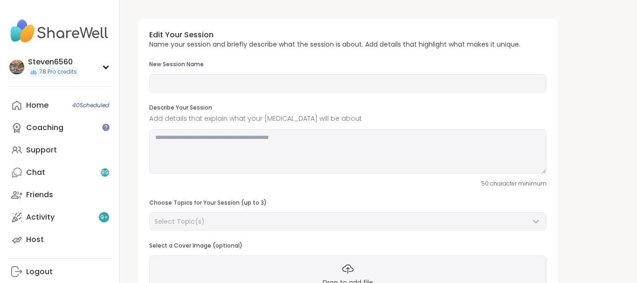
type input "**********"
type textarea "**********"
type input "**"
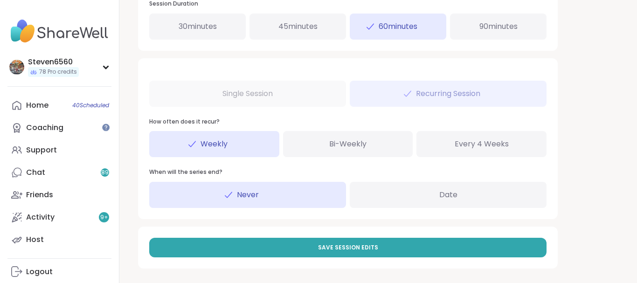
scroll to position [493, 0]
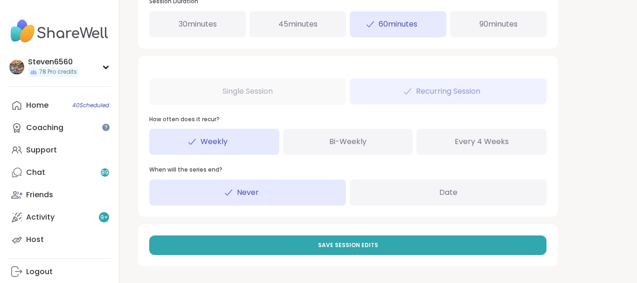
drag, startPoint x: 633, startPoint y: 279, endPoint x: 489, endPoint y: 245, distance: 147.5
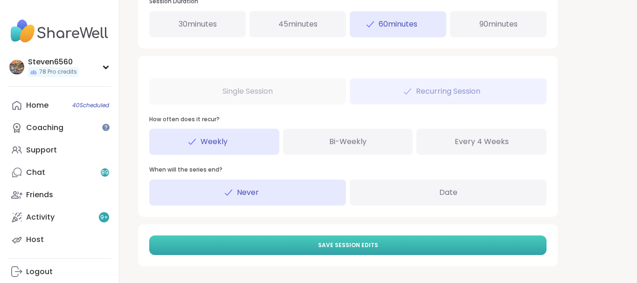
click at [405, 242] on button "Save Session Edits" at bounding box center [347, 245] width 397 height 20
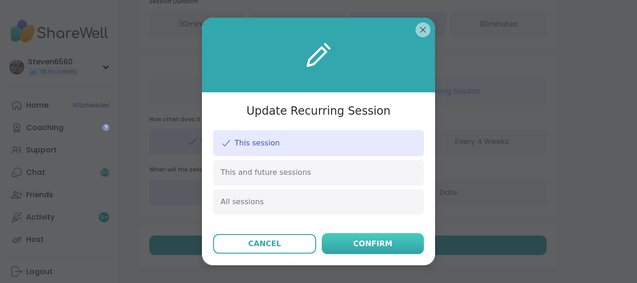
click at [403, 238] on button "Confirm" at bounding box center [373, 243] width 102 height 21
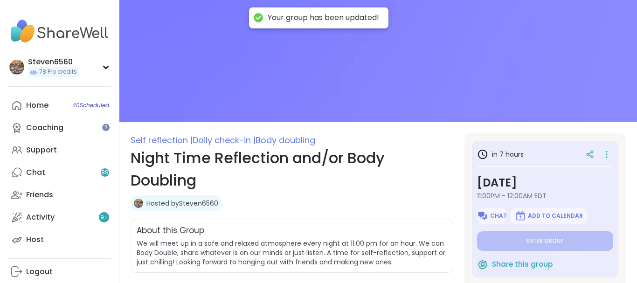
click at [111, 190] on div "Steven6560 78 Pro credits Profile Membership Settings Help Home 40 Scheduled Co…" at bounding box center [59, 141] width 119 height 283
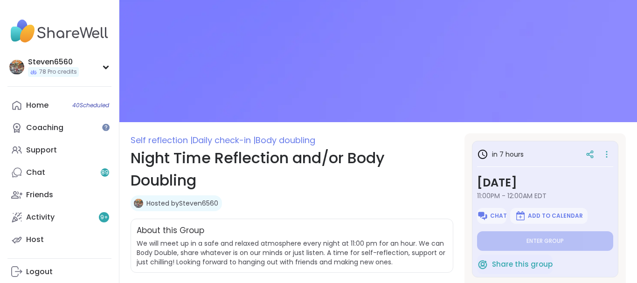
type textarea "*"
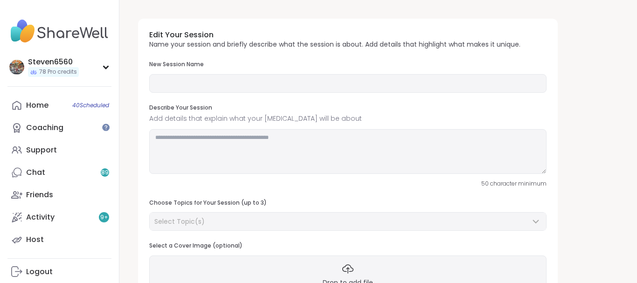
type input "**********"
type textarea "**********"
type input "**"
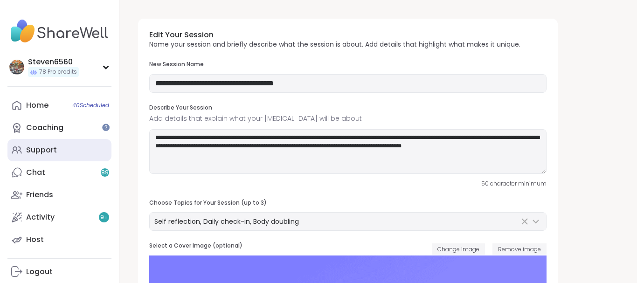
click at [47, 150] on div "Support" at bounding box center [41, 150] width 31 height 10
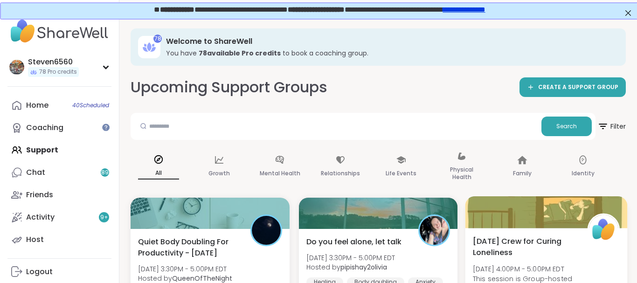
click at [549, 252] on span "[DATE] Crew for Curing Loneliness" at bounding box center [525, 246] width 104 height 23
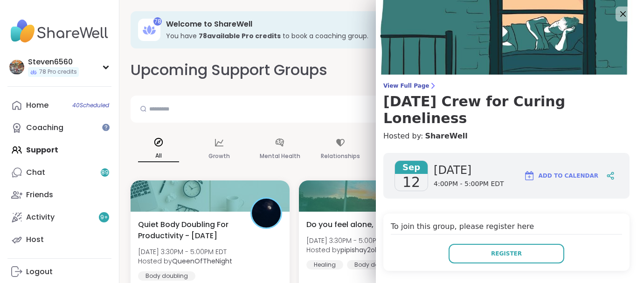
click at [624, 11] on icon at bounding box center [622, 13] width 11 height 11
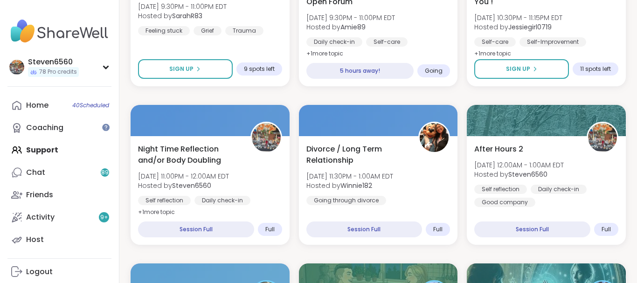
scroll to position [1610, 0]
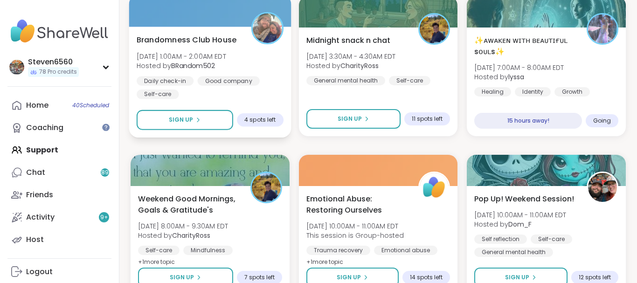
click at [212, 56] on span "Sat, Sep 13 | 1:00AM - 2:00AM EDT" at bounding box center [181, 55] width 89 height 9
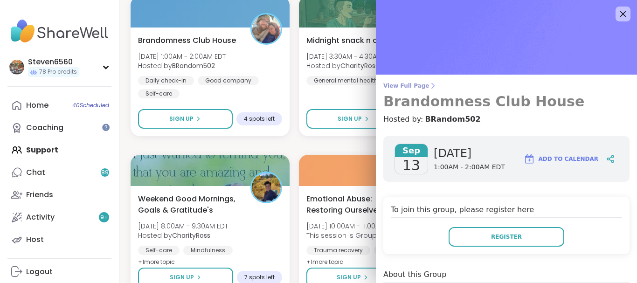
click at [429, 82] on icon at bounding box center [432, 85] width 7 height 7
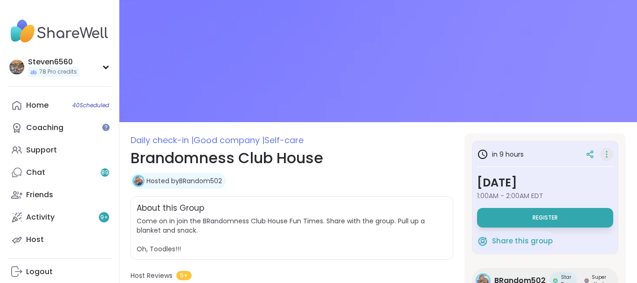
click at [608, 153] on icon at bounding box center [606, 154] width 9 height 13
click at [607, 150] on icon at bounding box center [606, 154] width 9 height 13
click at [533, 121] on img at bounding box center [377, 61] width 517 height 122
click at [288, 161] on h1 "Brandomness Club House" at bounding box center [291, 158] width 322 height 22
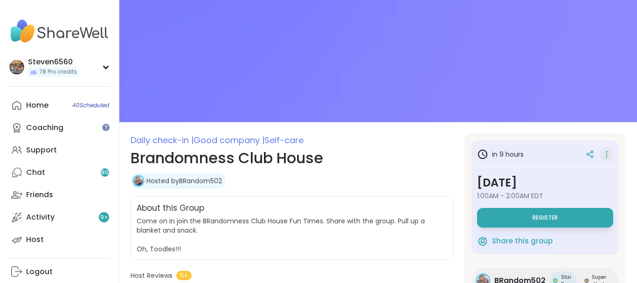
click at [609, 157] on icon at bounding box center [606, 154] width 9 height 13
drag, startPoint x: 630, startPoint y: 156, endPoint x: 624, endPoint y: 161, distance: 7.9
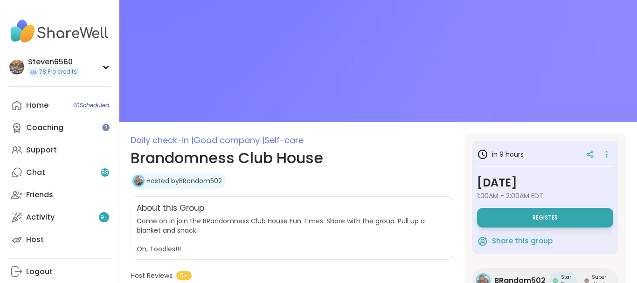
drag, startPoint x: 620, startPoint y: 136, endPoint x: 636, endPoint y: 279, distance: 143.9
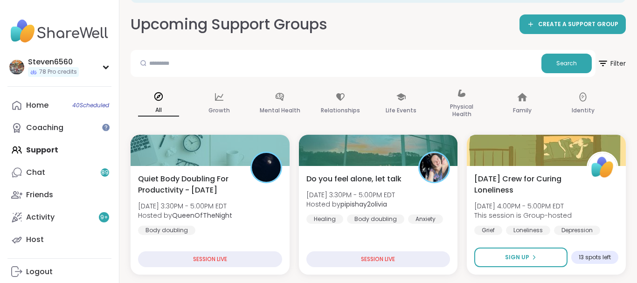
scroll to position [71, 0]
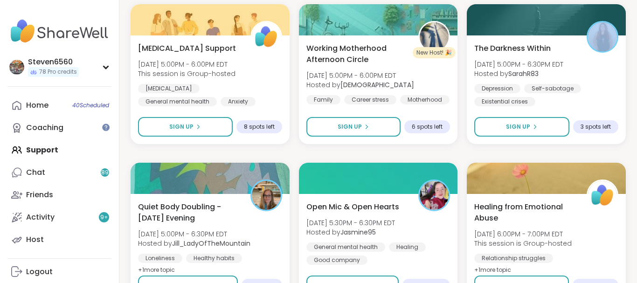
scroll to position [356, 0]
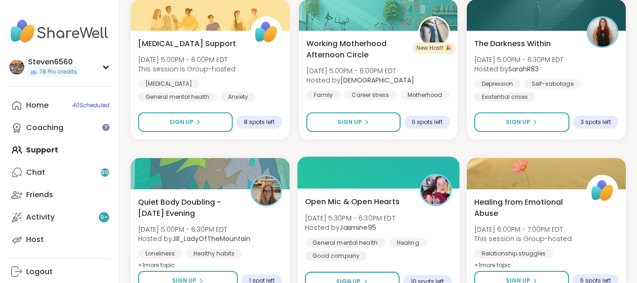
click at [378, 226] on span "Hosted by Jasmine95" at bounding box center [350, 227] width 90 height 9
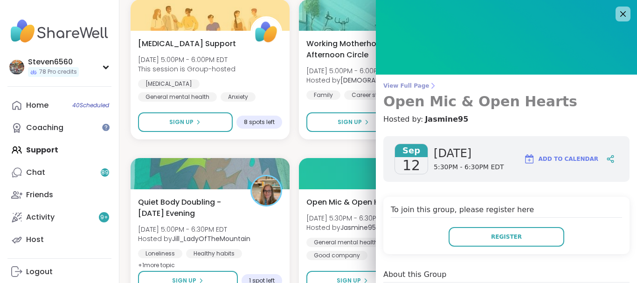
click at [429, 82] on icon at bounding box center [432, 85] width 7 height 7
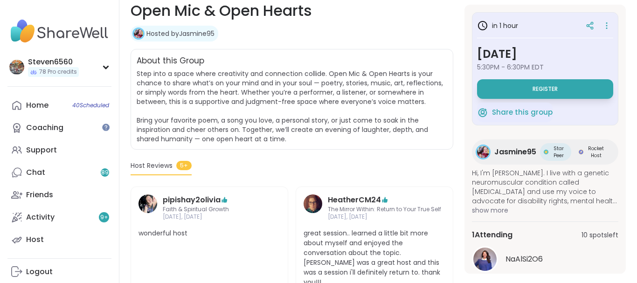
scroll to position [151, 0]
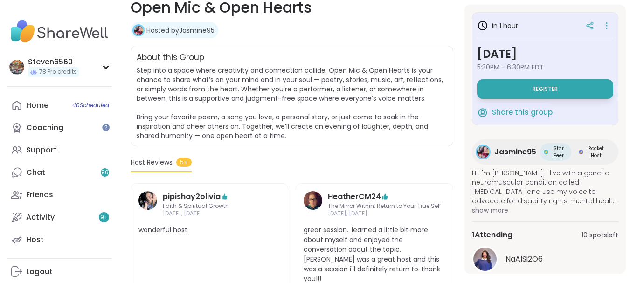
click at [491, 259] on img at bounding box center [484, 258] width 23 height 23
click at [550, 85] on span "Register" at bounding box center [544, 88] width 25 height 7
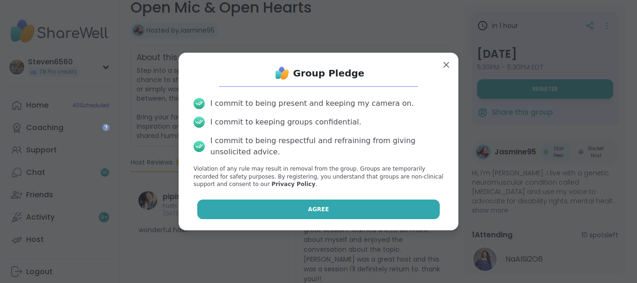
click at [363, 205] on button "Agree" at bounding box center [318, 209] width 243 height 20
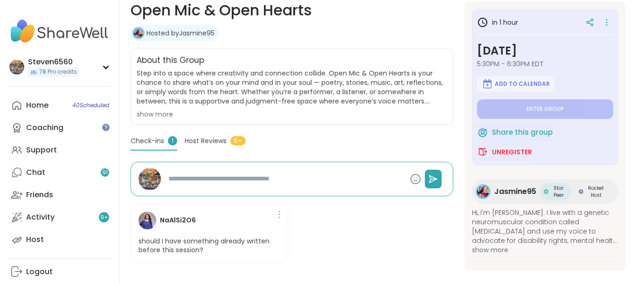
scroll to position [0, 0]
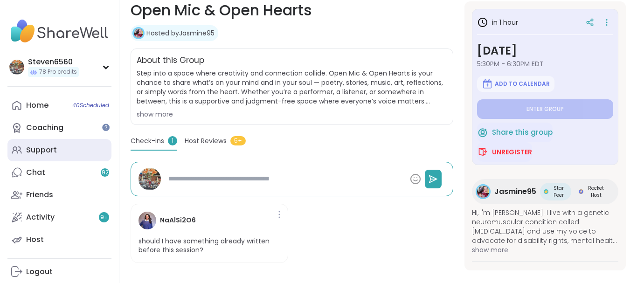
click at [91, 146] on link "Support" at bounding box center [59, 150] width 104 height 22
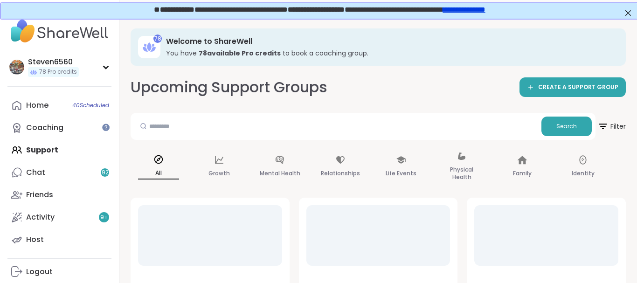
drag, startPoint x: 301, startPoint y: 201, endPoint x: 351, endPoint y: 205, distance: 50.0
click at [351, 205] on div at bounding box center [378, 266] width 159 height 136
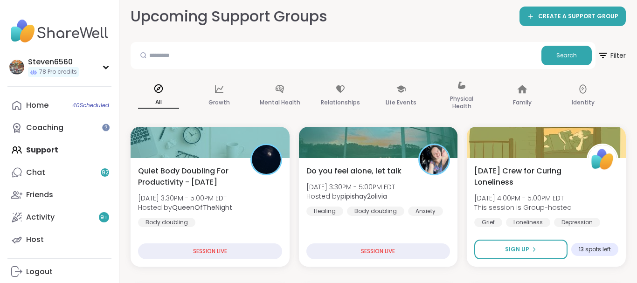
scroll to position [71, 0]
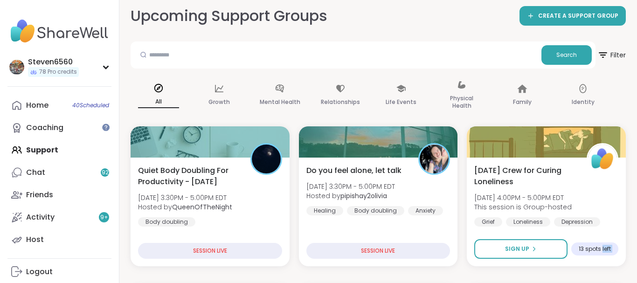
drag, startPoint x: 635, startPoint y: 280, endPoint x: 630, endPoint y: 272, distance: 8.8
drag, startPoint x: 630, startPoint y: 272, endPoint x: 635, endPoint y: 275, distance: 5.0
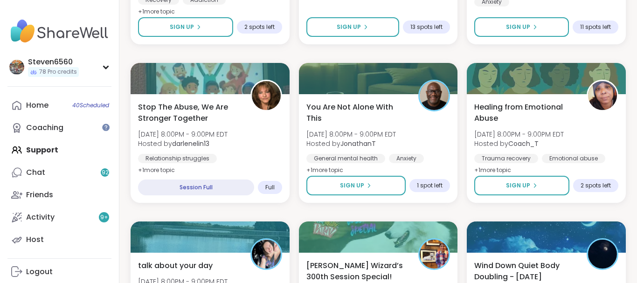
scroll to position [951, 0]
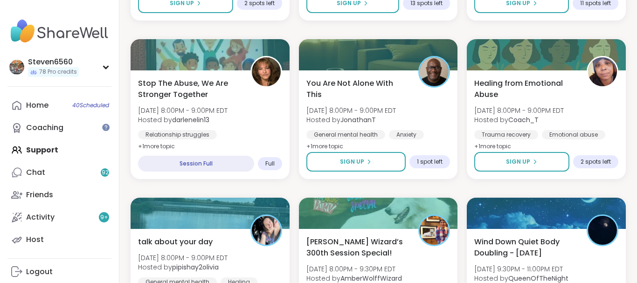
click at [636, 279] on div "78 Welcome to ShareWell You have 78 available Pro credit s to book a coaching g…" at bounding box center [377, 113] width 517 height 2092
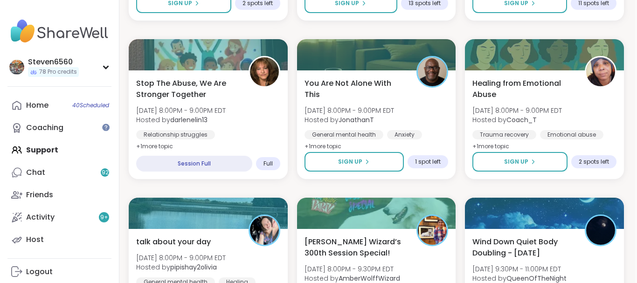
click at [635, 277] on html "Steven6560 78 Pro credits Steven6560 78 Pro credits Profile Membership Settings…" at bounding box center [316, 108] width 637 height 2118
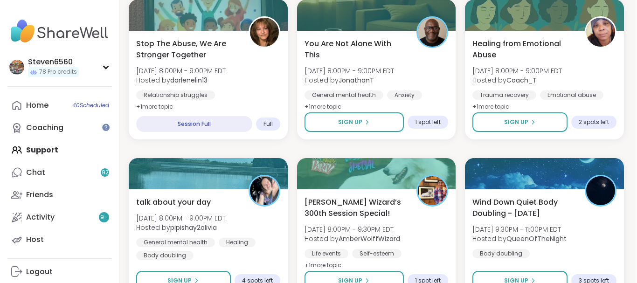
drag, startPoint x: 635, startPoint y: 277, endPoint x: 633, endPoint y: 270, distance: 6.8
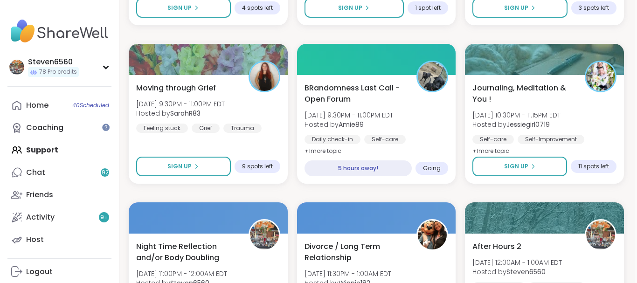
scroll to position [1255, 2]
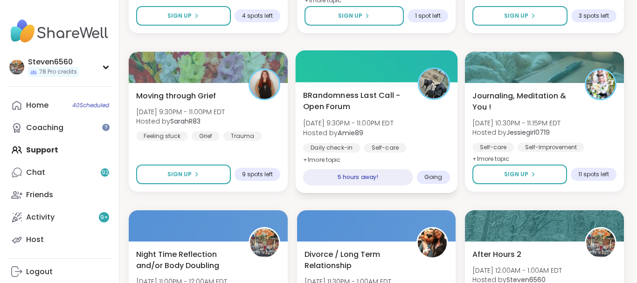
click at [349, 103] on span "BRandomness Last Call - Open Forum" at bounding box center [355, 100] width 104 height 23
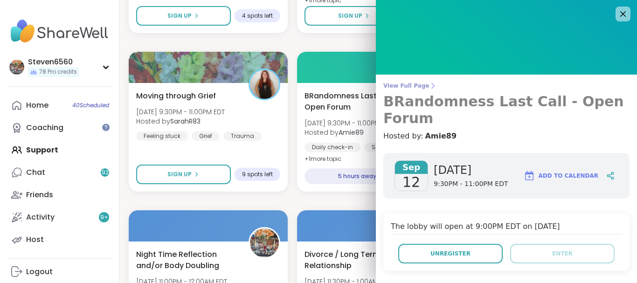
click at [429, 85] on icon at bounding box center [432, 85] width 7 height 7
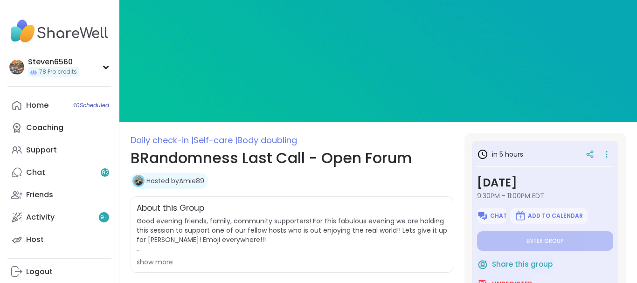
drag, startPoint x: 424, startPoint y: 85, endPoint x: 519, endPoint y: 100, distance: 95.7
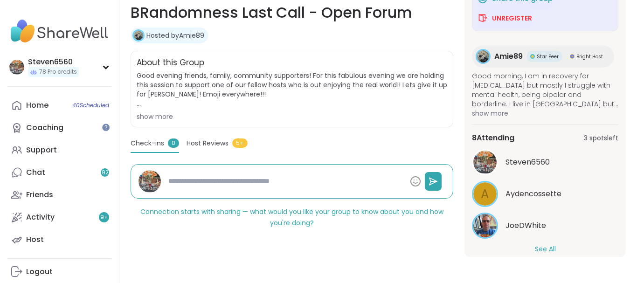
scroll to position [132, 0]
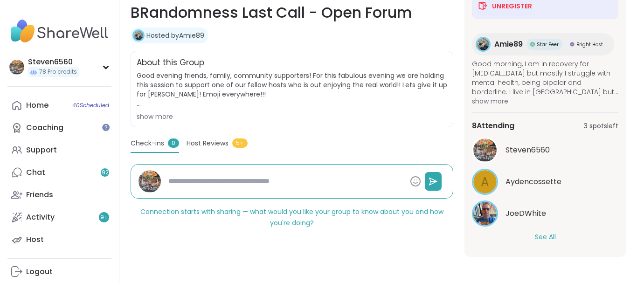
click at [545, 238] on button "See All" at bounding box center [544, 237] width 21 height 10
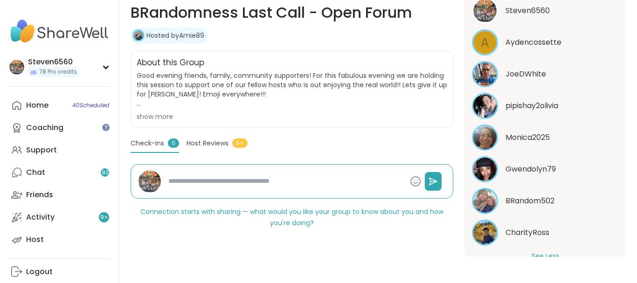
scroll to position [291, 0]
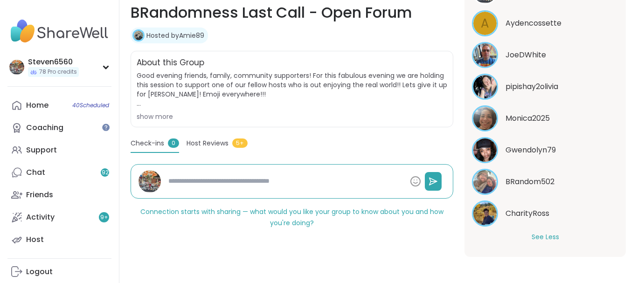
click at [623, 134] on section "Daily check-in | Self-care | Body doubling BRandomness Last Call - Open Forum H…" at bounding box center [377, 122] width 517 height 269
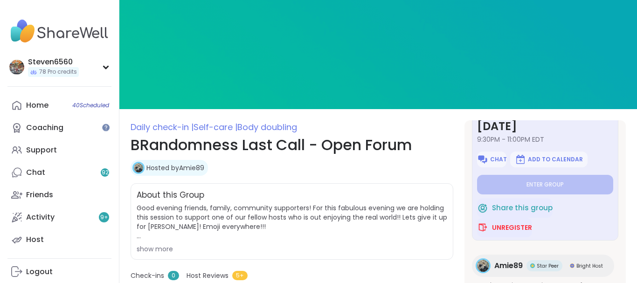
scroll to position [0, 0]
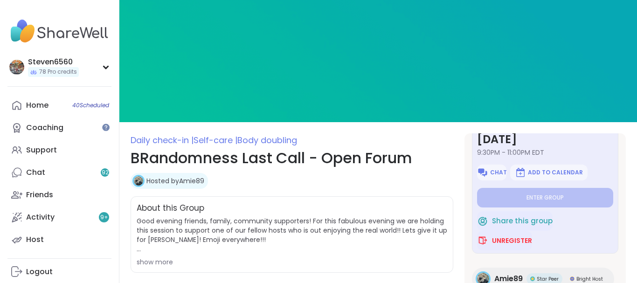
drag, startPoint x: 634, startPoint y: 3, endPoint x: 426, endPoint y: 14, distance: 208.2
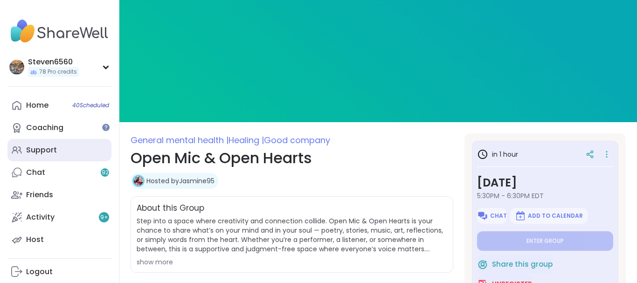
click at [55, 144] on link "Support" at bounding box center [59, 150] width 104 height 22
type textarea "*"
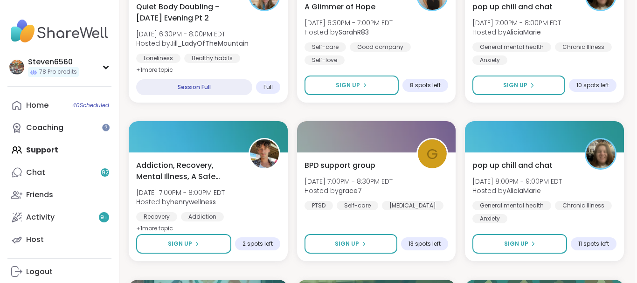
scroll to position [713, 2]
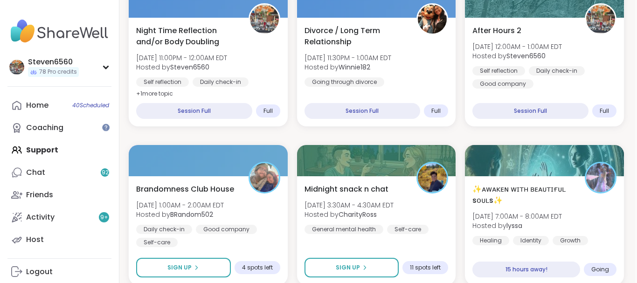
scroll to position [1481, 2]
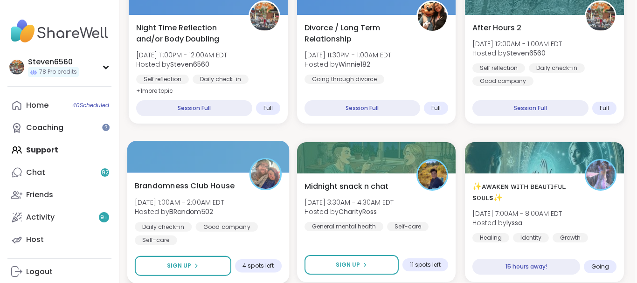
click at [204, 212] on b "BRandom502" at bounding box center [191, 211] width 44 height 9
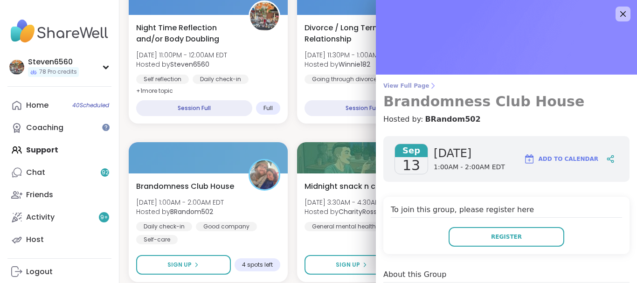
click at [429, 84] on icon at bounding box center [432, 85] width 7 height 7
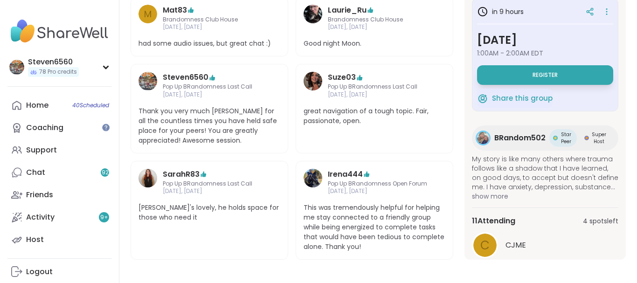
scroll to position [298, 0]
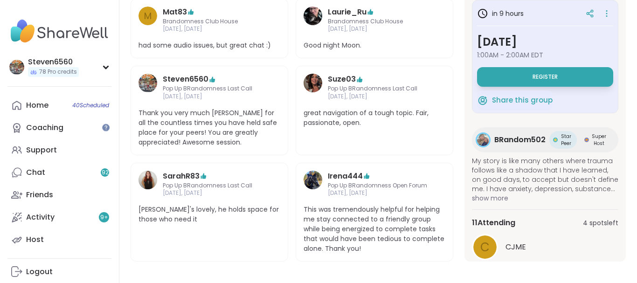
drag, startPoint x: 631, startPoint y: 274, endPoint x: 627, endPoint y: 265, distance: 10.2
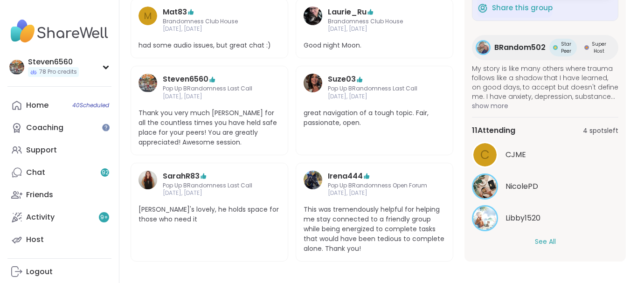
scroll to position [92, 0]
click at [550, 240] on button "See All" at bounding box center [544, 242] width 21 height 10
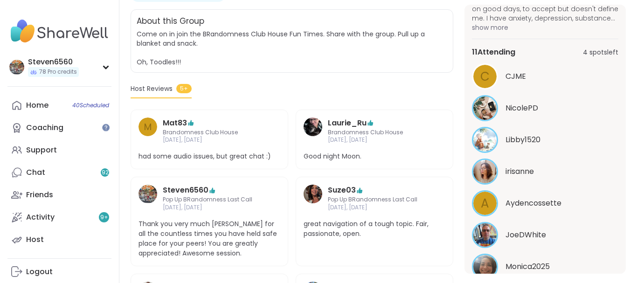
scroll to position [179, 0]
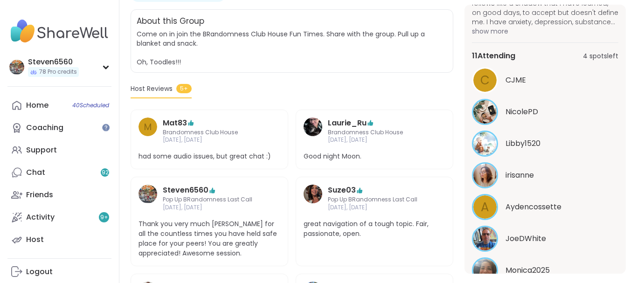
click at [616, 84] on div "CJME" at bounding box center [561, 80] width 113 height 11
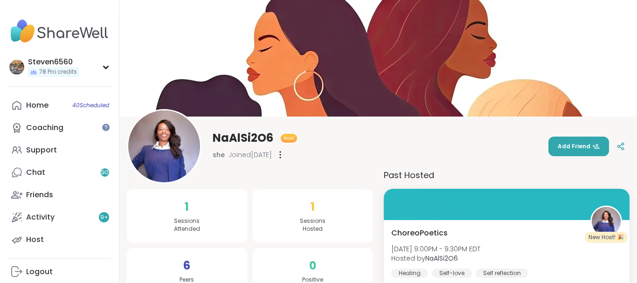
drag, startPoint x: 633, startPoint y: 4, endPoint x: 586, endPoint y: 9, distance: 47.3
